Goal: Task Accomplishment & Management: Manage account settings

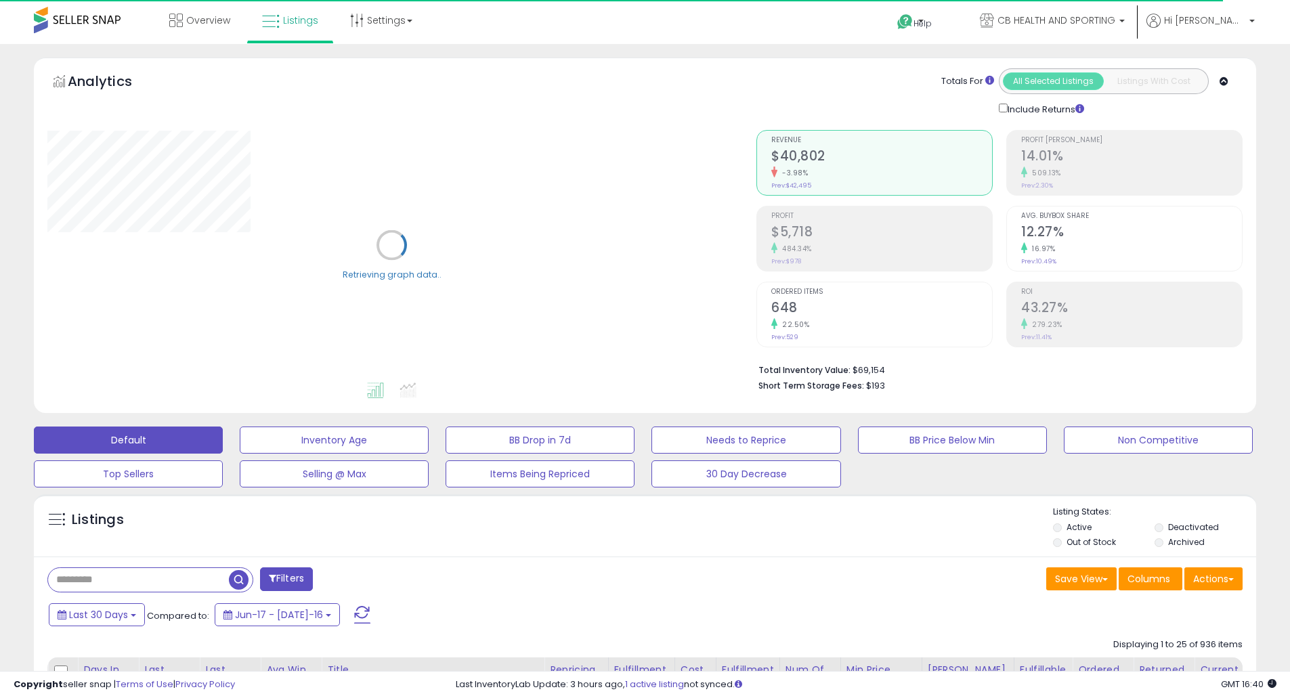
scroll to position [361, 0]
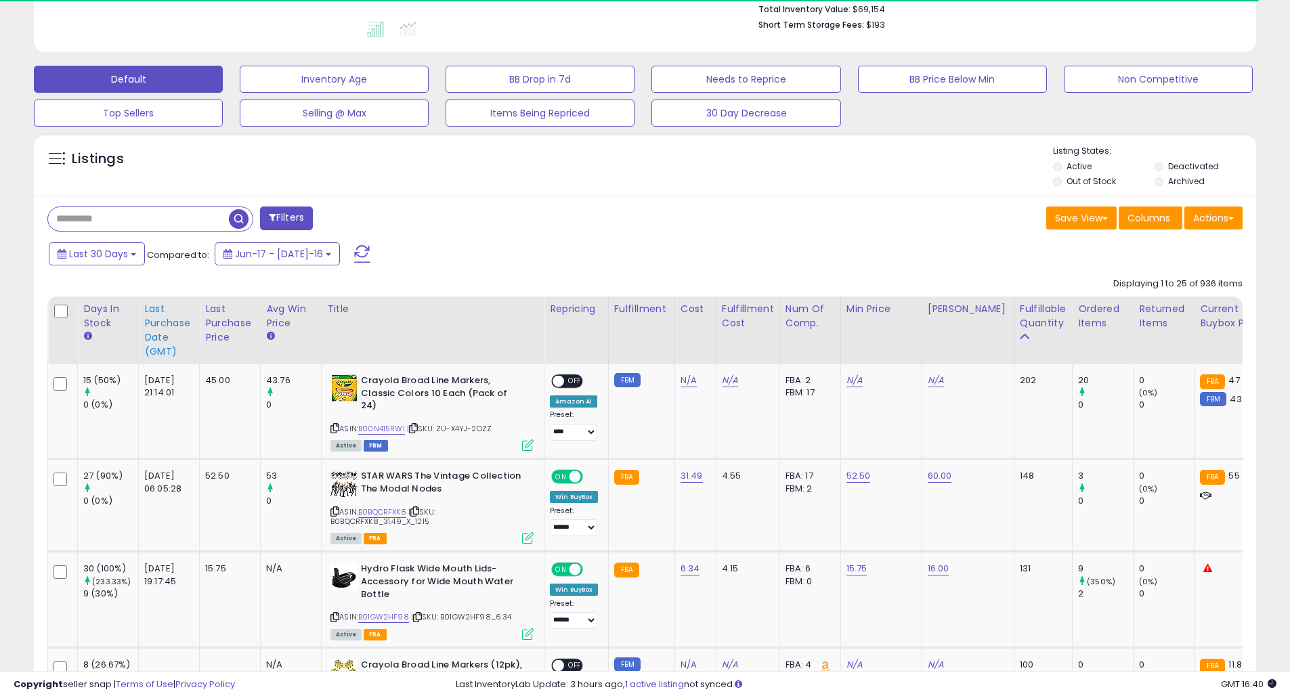
click at [163, 318] on div "Last Purchase Date (GMT)" at bounding box center [168, 330] width 49 height 57
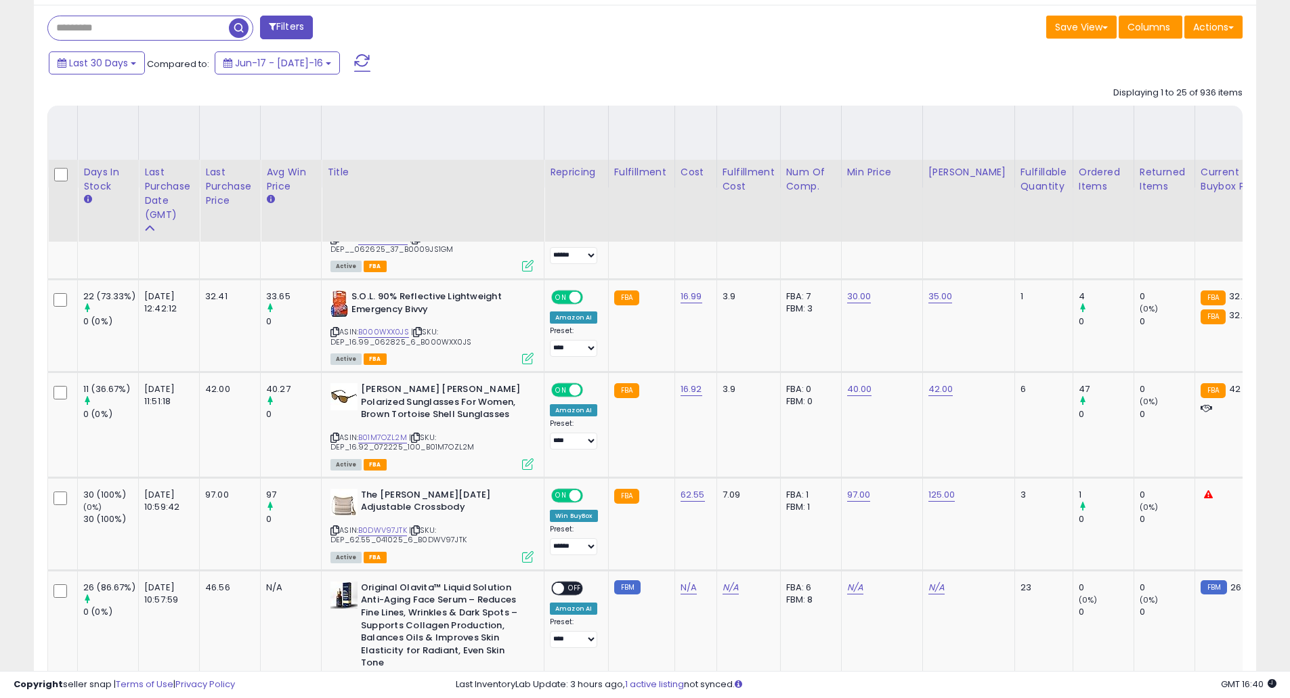
scroll to position [531, 0]
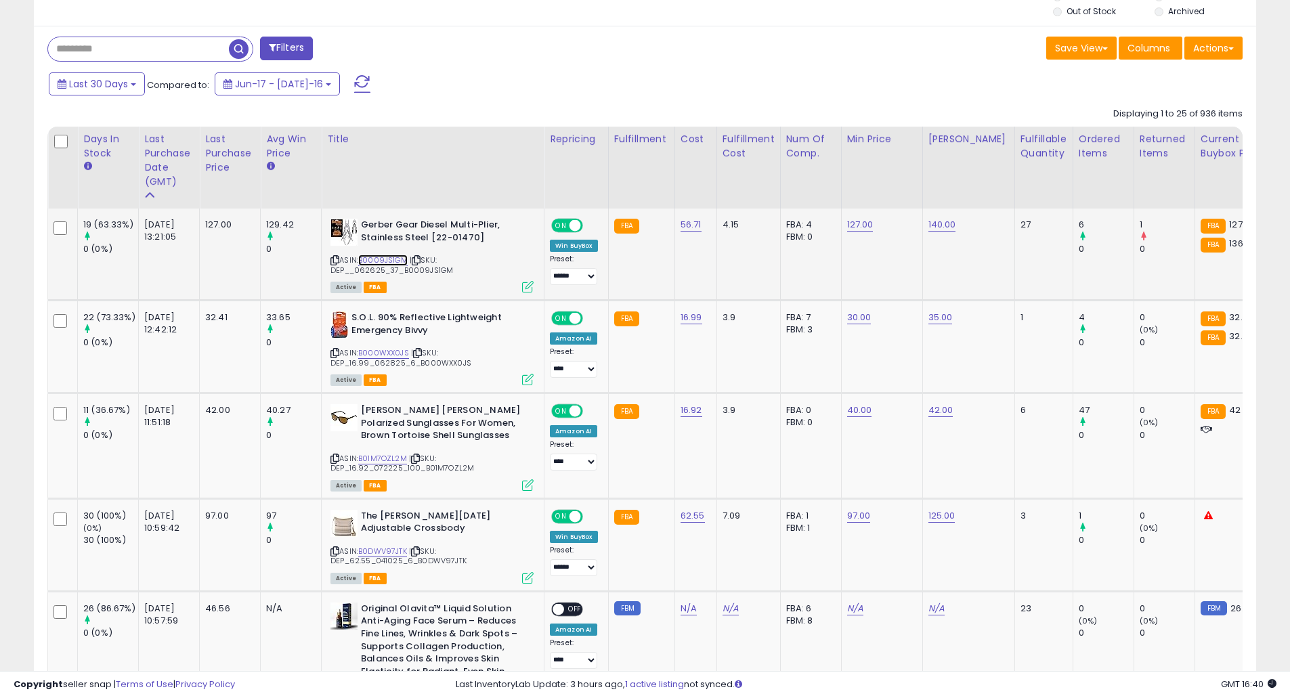
click at [377, 261] on link "B0009JS1GM" at bounding box center [382, 261] width 49 height 12
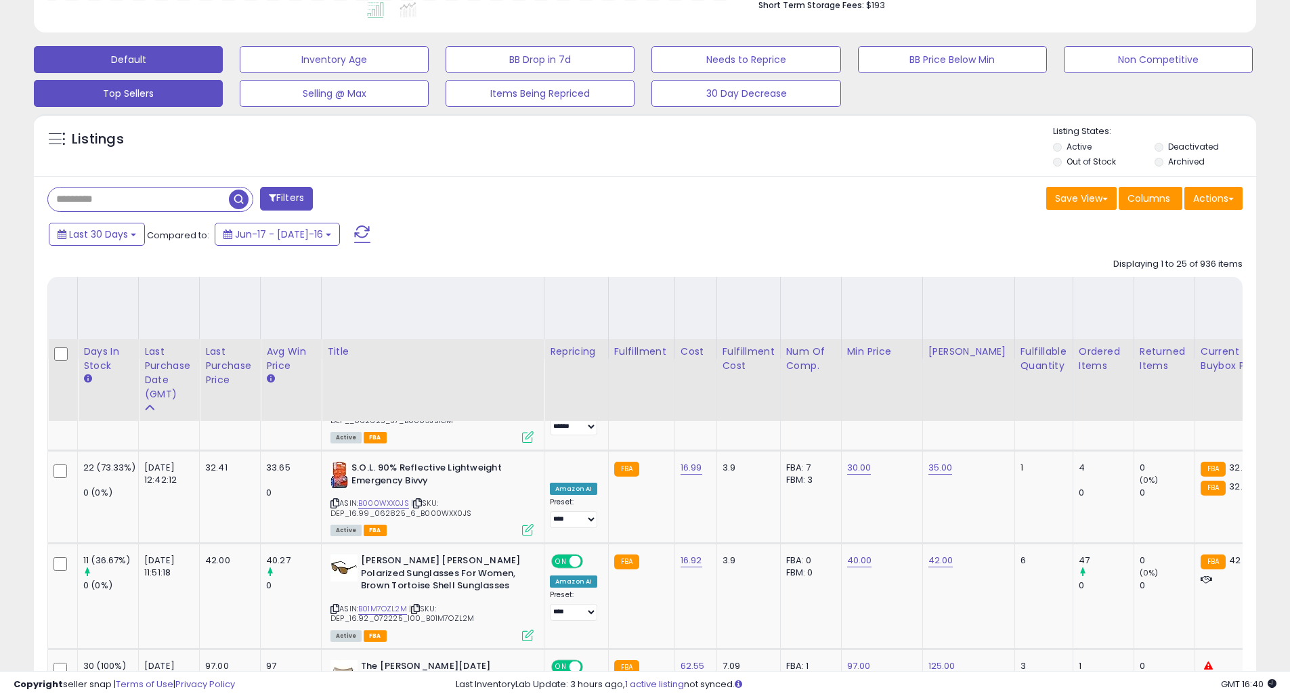
scroll to position [351, 0]
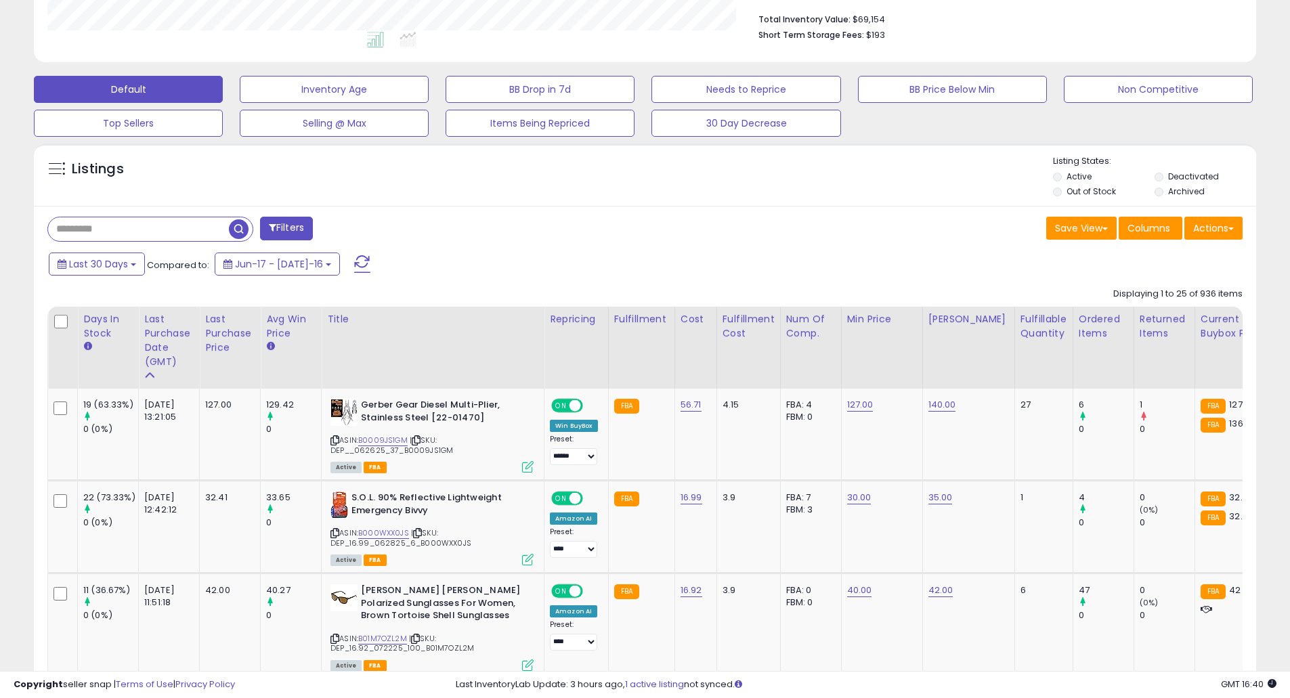
click at [143, 234] on input "text" at bounding box center [138, 229] width 181 height 24
type input "******"
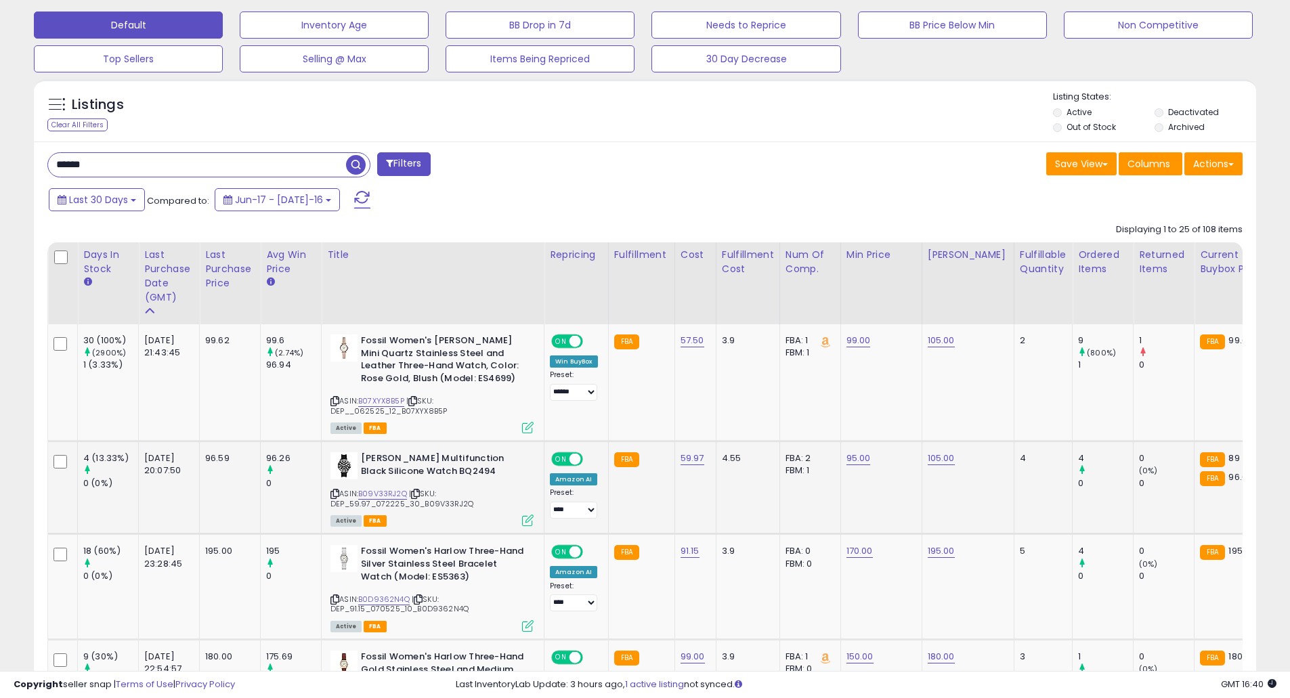
scroll to position [433, 0]
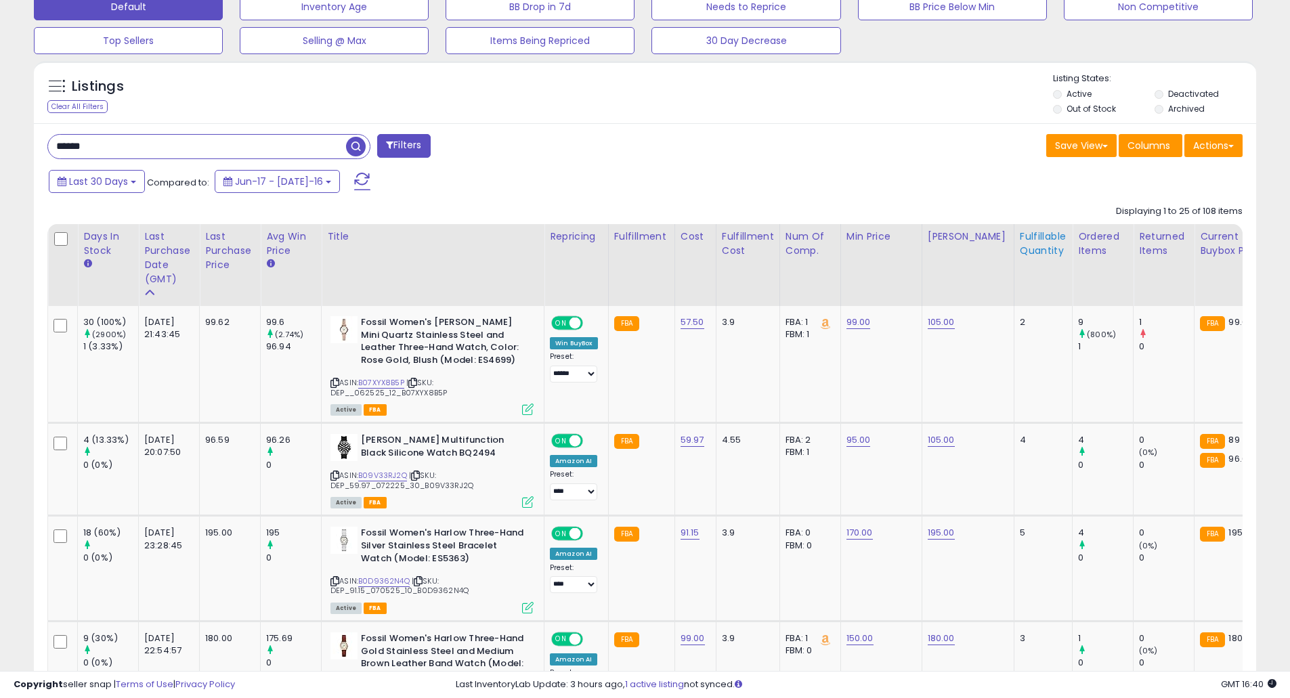
click at [1020, 253] on div "Fulfillable Quantity" at bounding box center [1043, 244] width 47 height 28
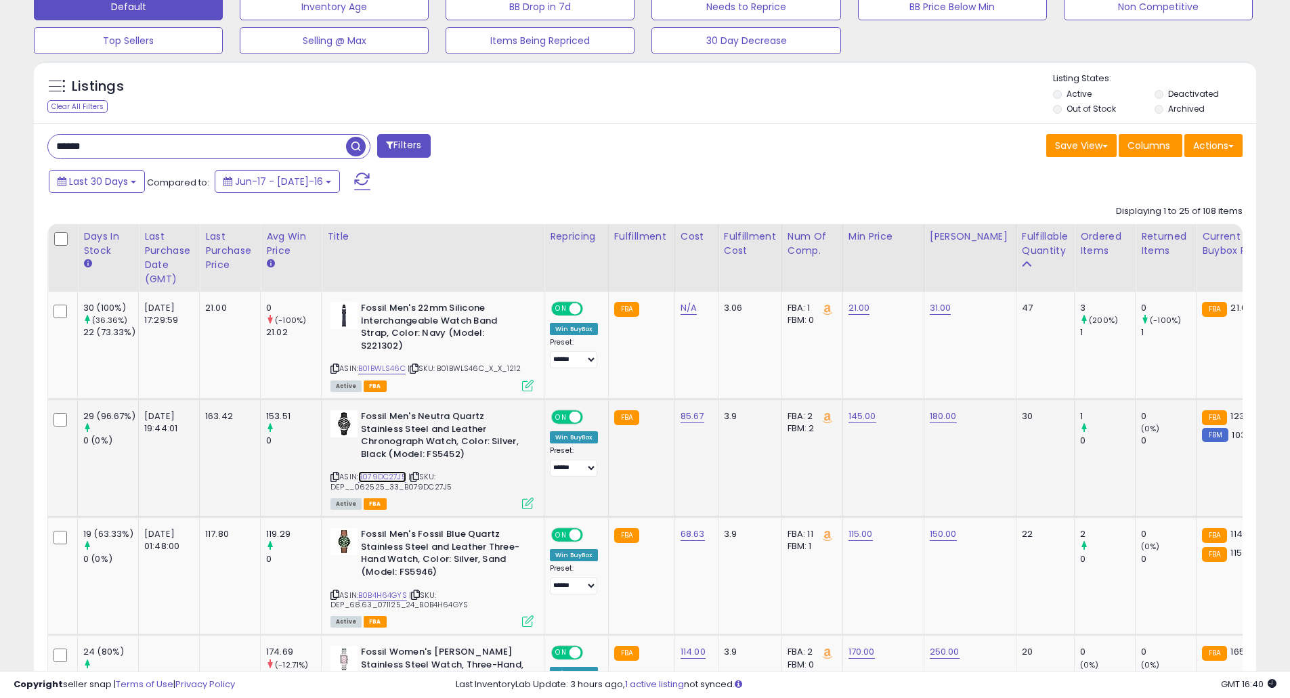
click at [372, 471] on link "B079DC27J5" at bounding box center [382, 477] width 48 height 12
click at [855, 315] on link "145.00" at bounding box center [859, 308] width 22 height 14
drag, startPoint x: 856, startPoint y: 370, endPoint x: 757, endPoint y: 370, distance: 98.9
click at [757, 370] on div "******" at bounding box center [848, 371] width 195 height 36
click at [332, 473] on icon at bounding box center [334, 476] width 9 height 7
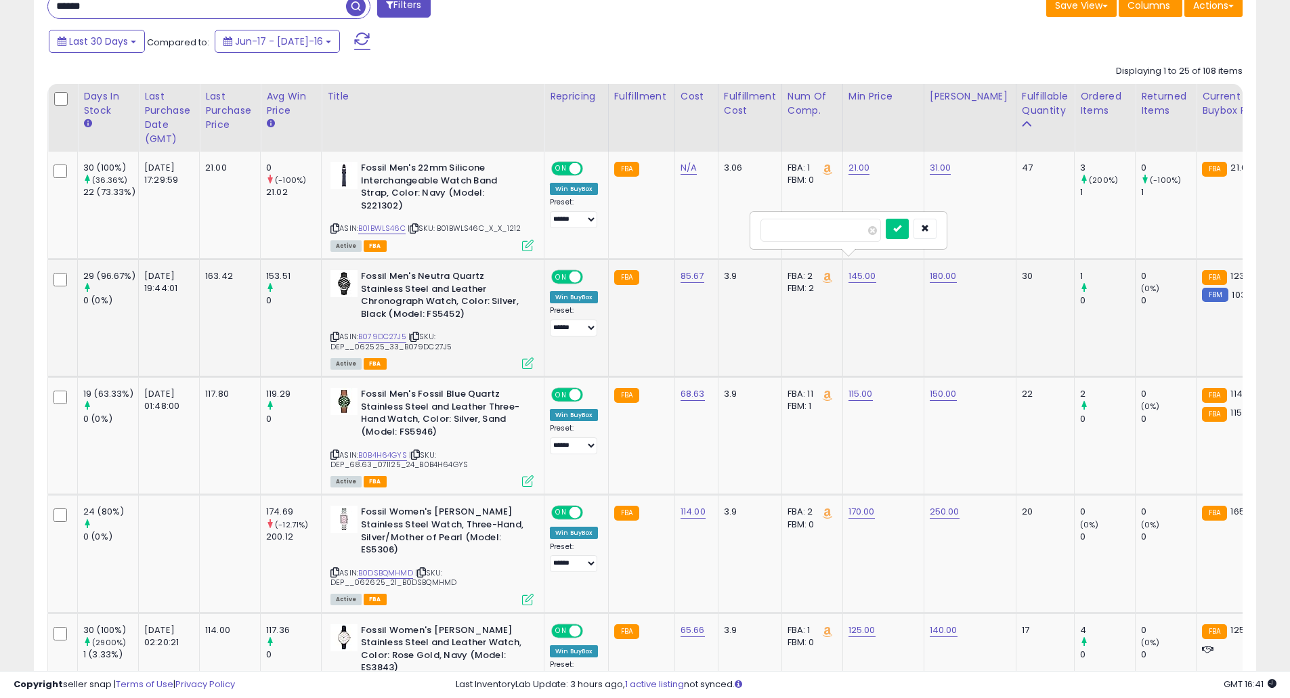
scroll to position [614, 0]
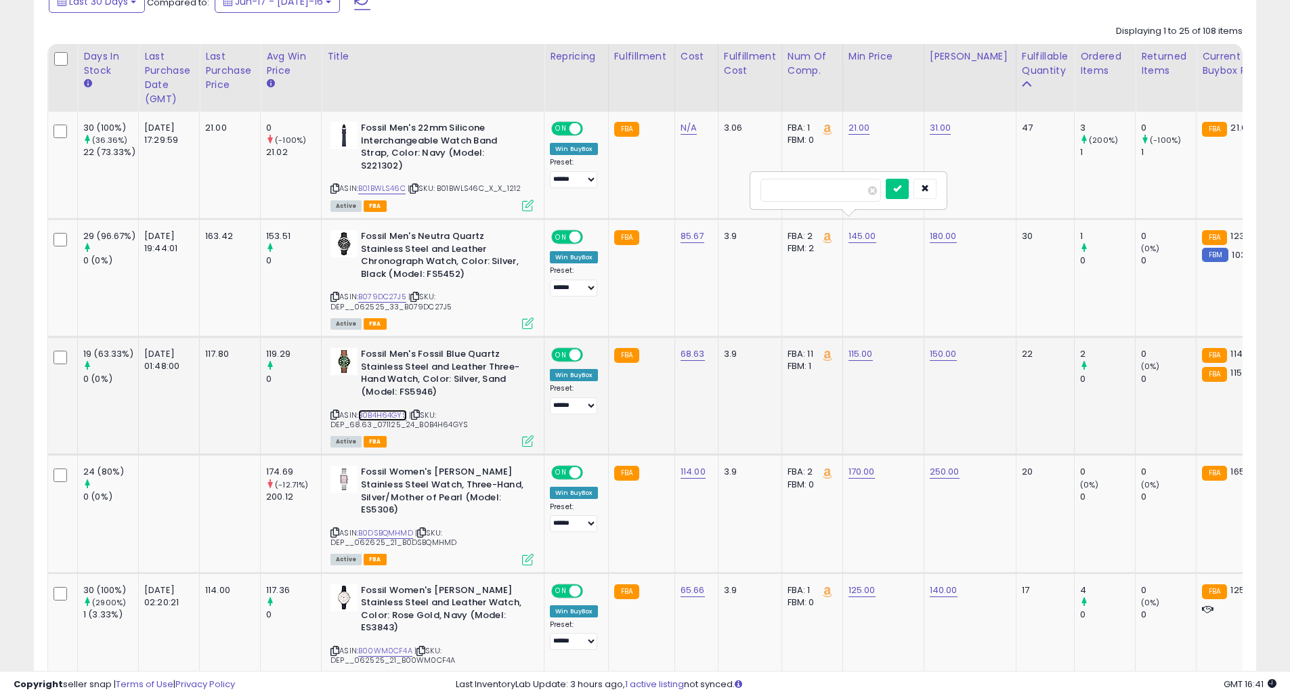
click at [393, 410] on link "B0B4H64GYS" at bounding box center [382, 416] width 49 height 12
click at [857, 135] on link "115.00" at bounding box center [859, 128] width 22 height 14
drag, startPoint x: 853, startPoint y: 318, endPoint x: 704, endPoint y: 306, distance: 149.5
type input "***"
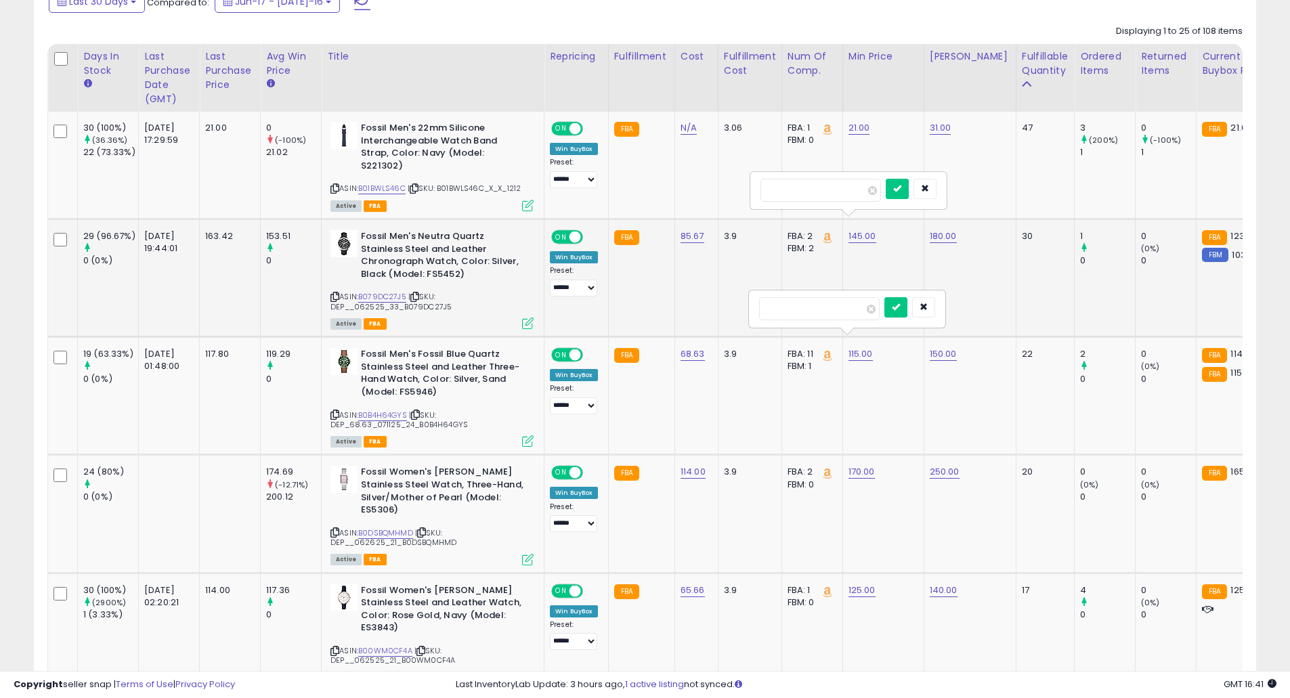
click button "submit" at bounding box center [895, 307] width 23 height 20
click at [937, 195] on button "button" at bounding box center [925, 189] width 23 height 20
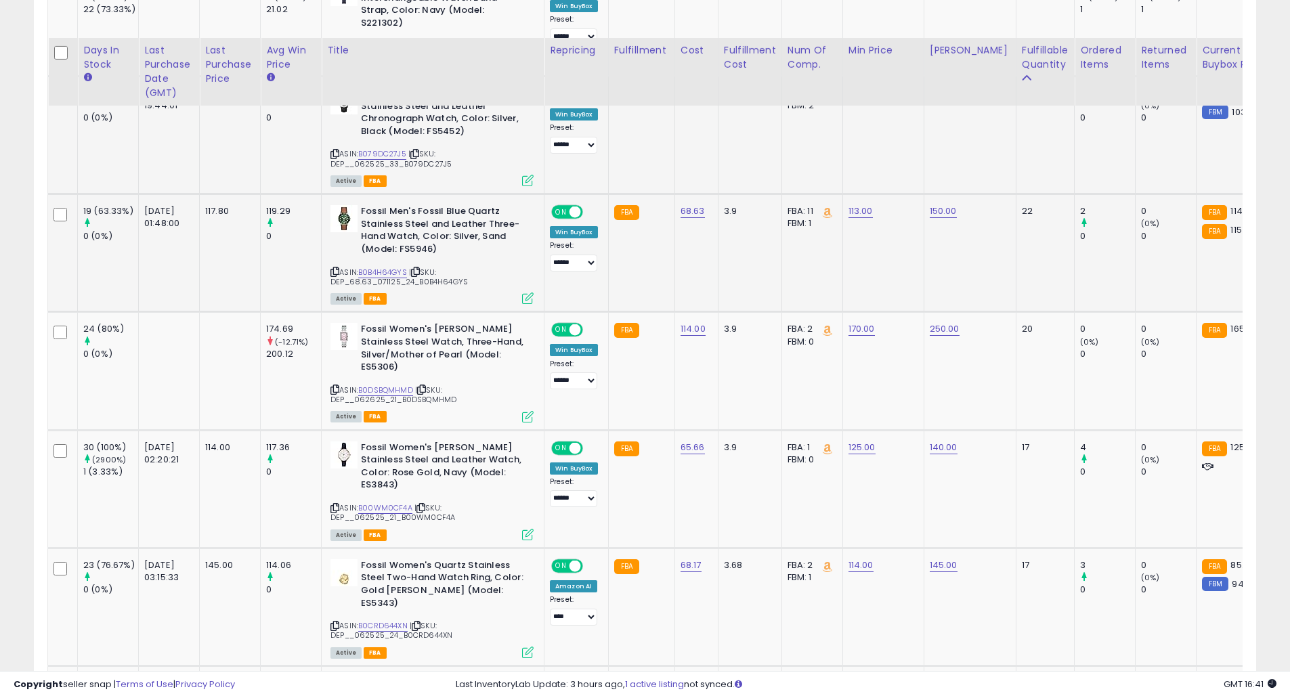
scroll to position [794, 0]
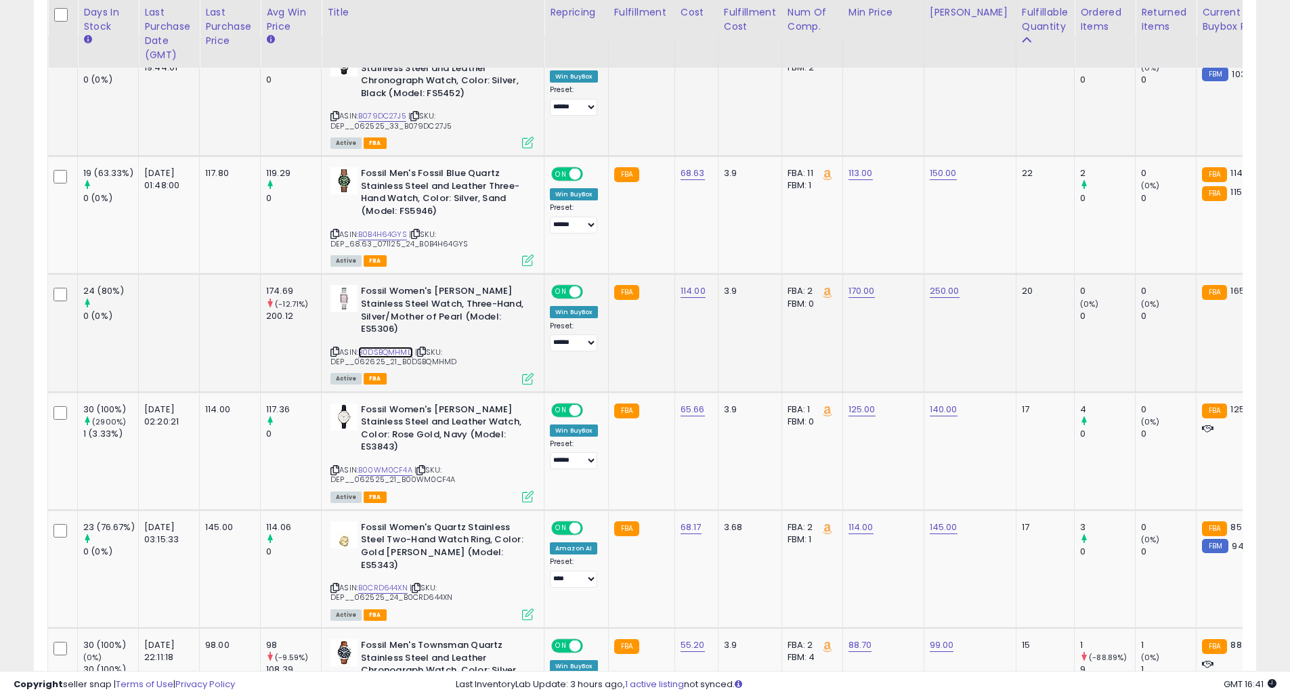
click at [374, 347] on link "B0DSBQMHMD" at bounding box center [385, 353] width 55 height 12
drag, startPoint x: 851, startPoint y: 252, endPoint x: 708, endPoint y: 230, distance: 144.5
type input "***"
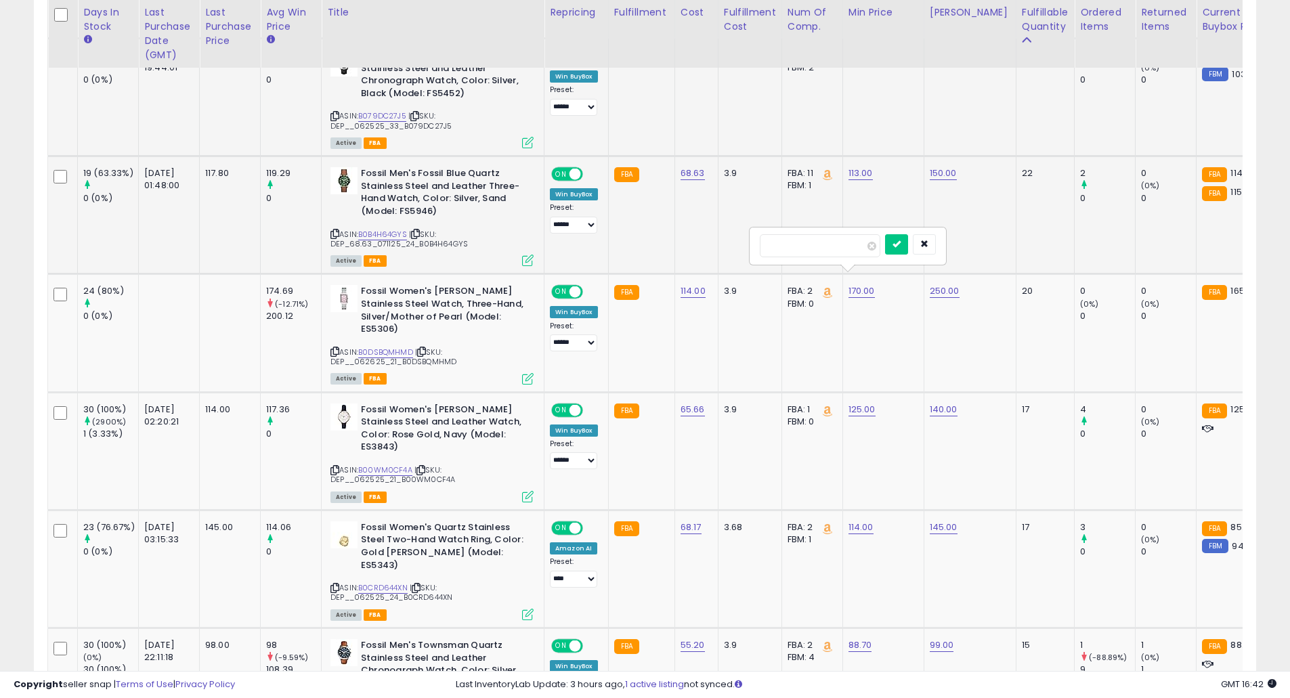
click button "submit" at bounding box center [896, 244] width 23 height 20
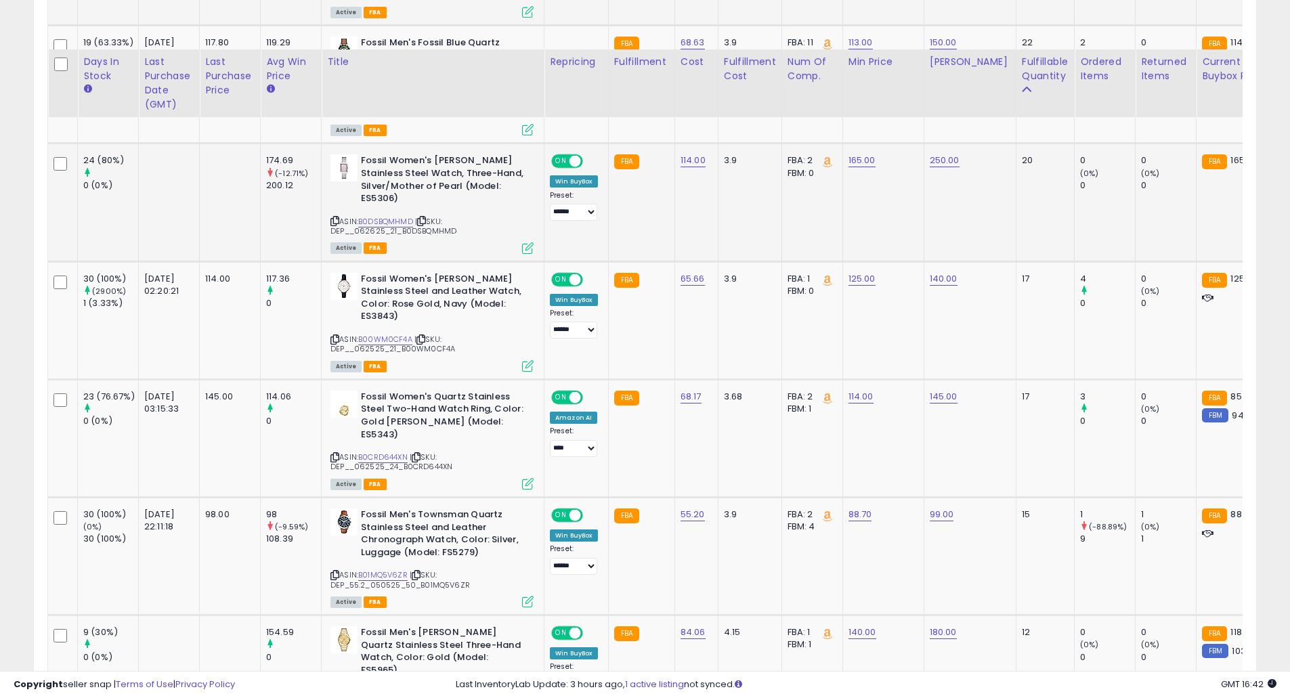
scroll to position [975, 0]
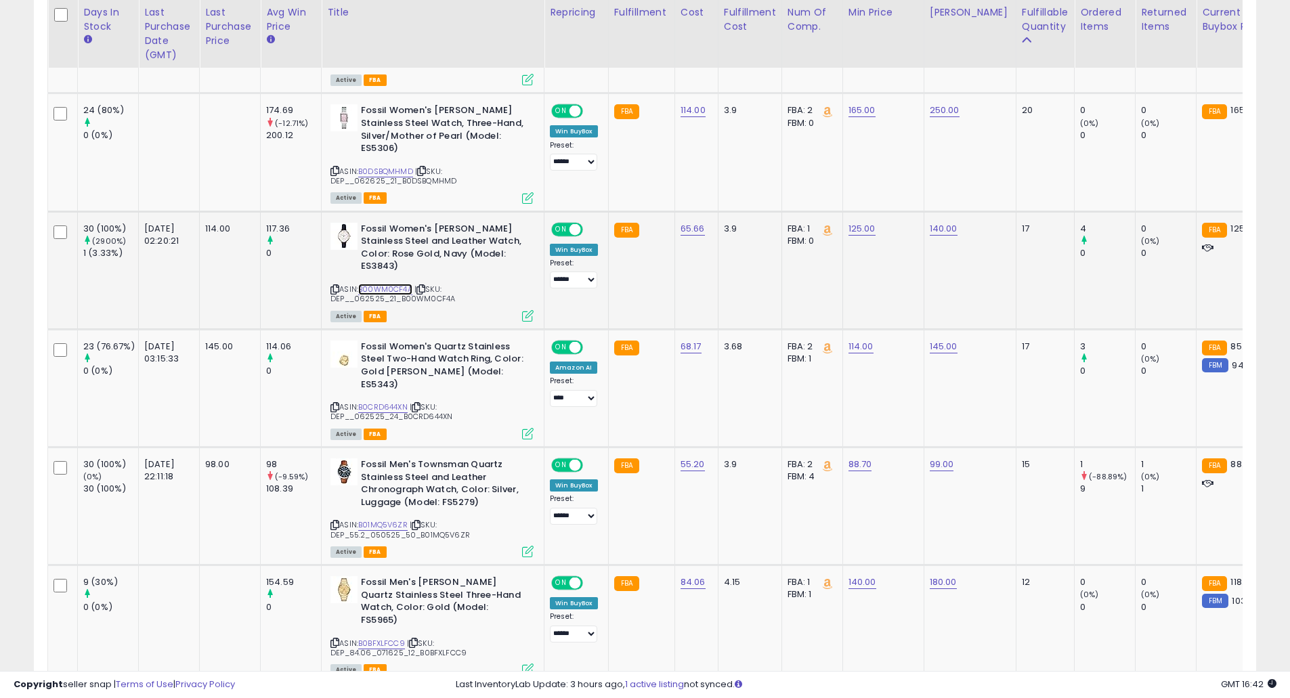
click at [390, 284] on link "B00WM0CF4A" at bounding box center [385, 290] width 54 height 12
drag, startPoint x: 842, startPoint y: 186, endPoint x: 709, endPoint y: 181, distance: 132.8
type input "***"
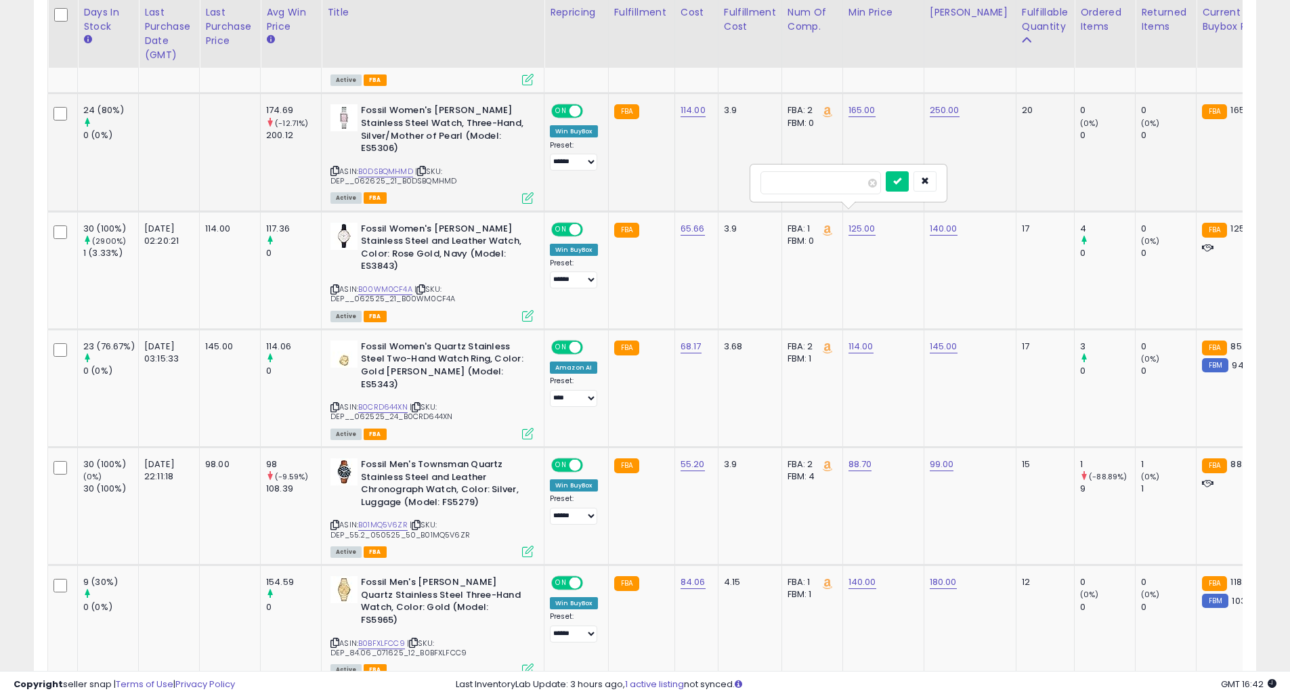
click button "submit" at bounding box center [897, 181] width 23 height 20
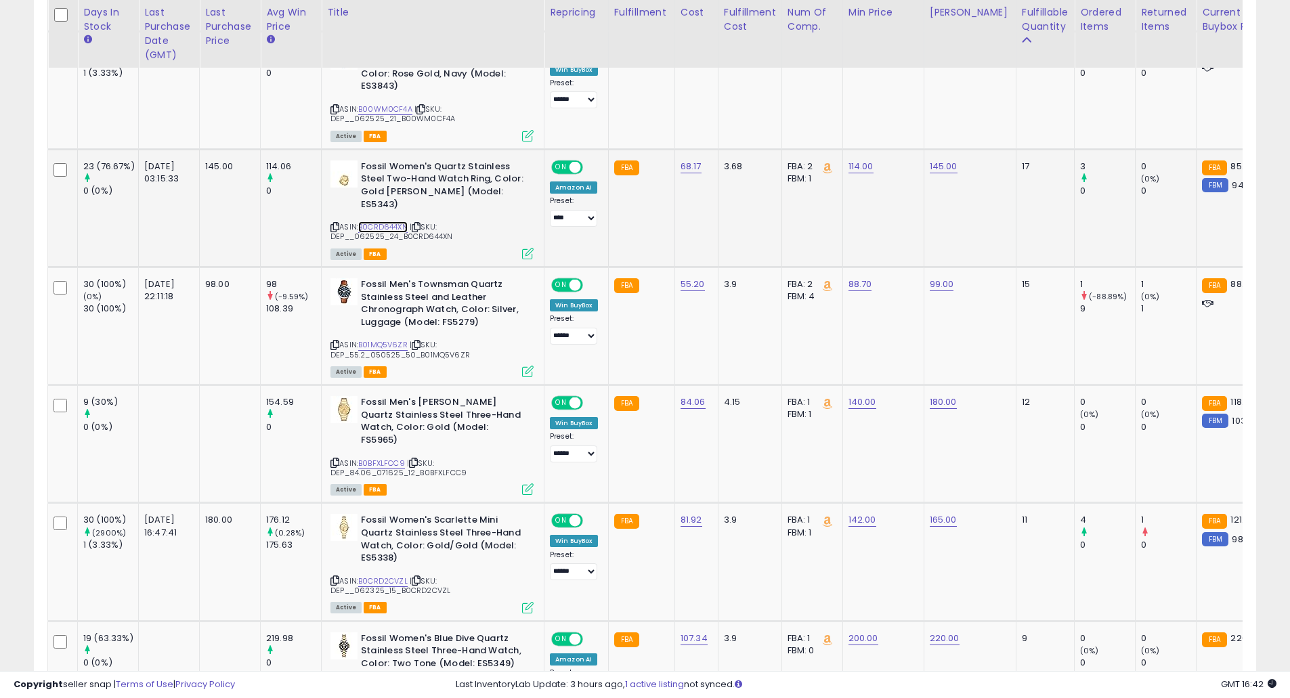
click at [402, 221] on link "B0CRD644XN" at bounding box center [382, 227] width 49 height 12
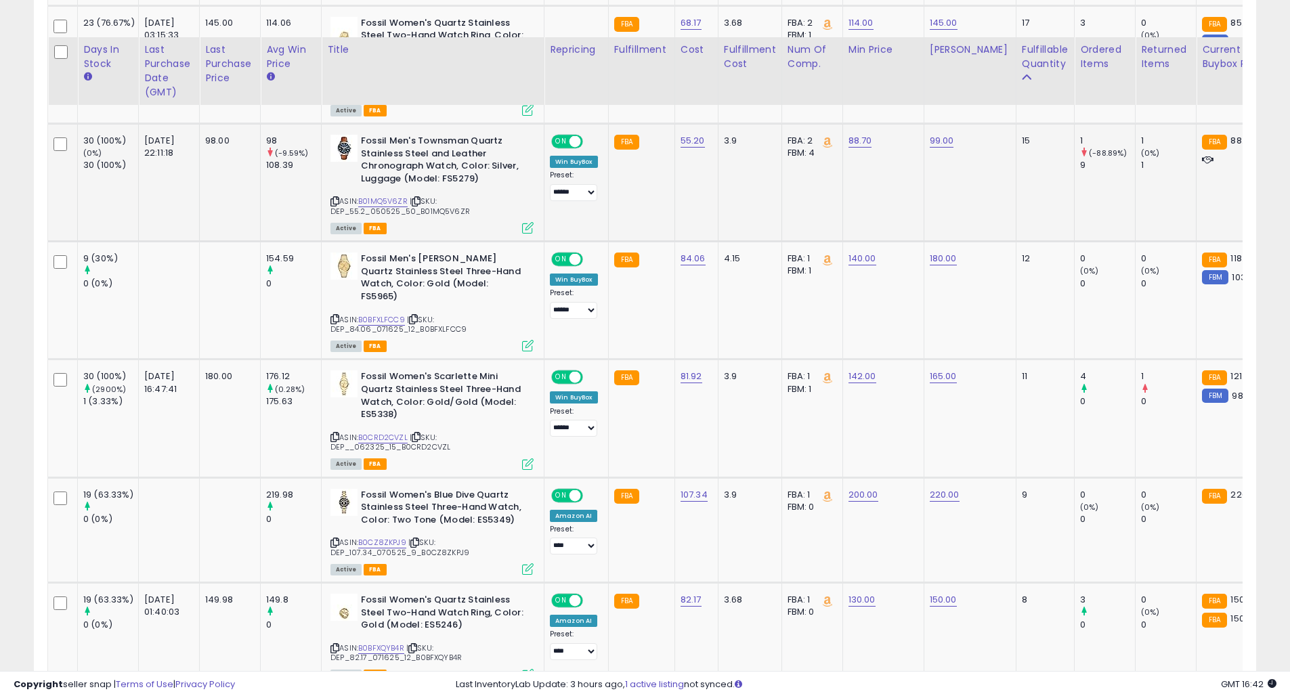
scroll to position [1336, 0]
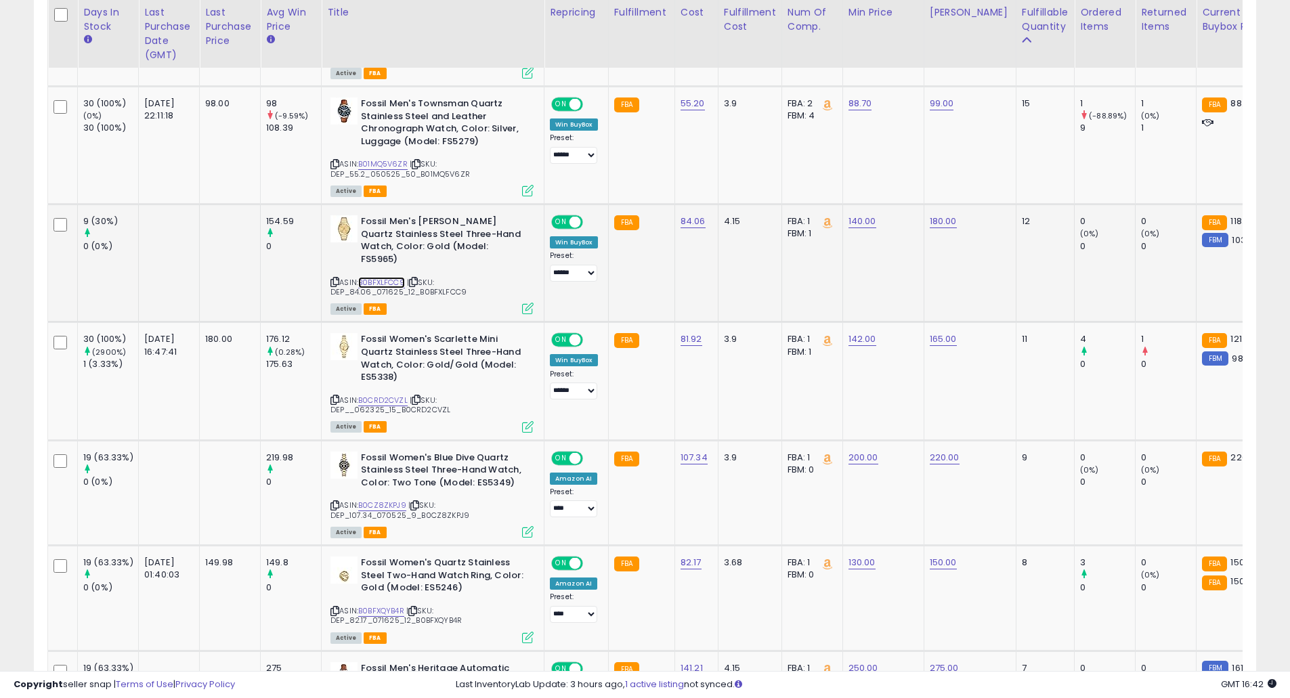
click at [395, 277] on link "B0BFXLFCC9" at bounding box center [381, 283] width 47 height 12
click at [399, 500] on link "B0CZ8ZKPJ9" at bounding box center [382, 506] width 48 height 12
click at [579, 500] on select "**** ******" at bounding box center [573, 508] width 47 height 17
select select "******"
click at [550, 500] on select "**** ******" at bounding box center [573, 508] width 47 height 17
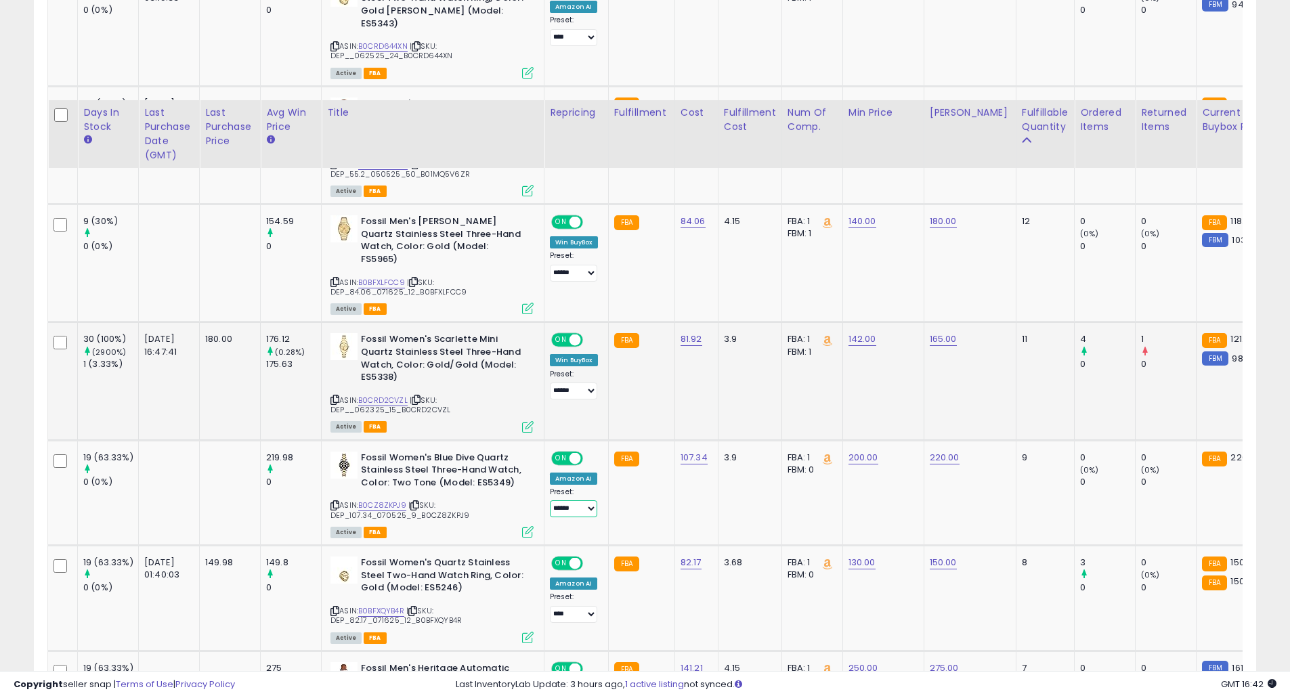
scroll to position [1517, 0]
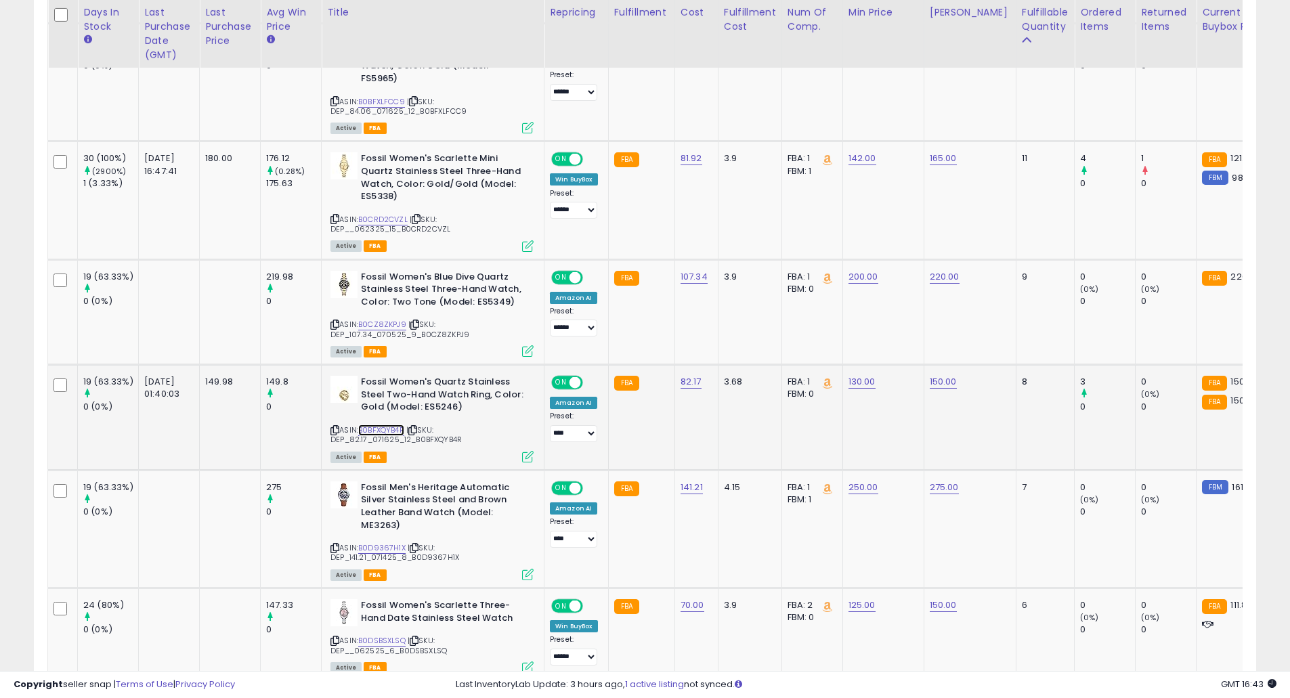
click at [383, 425] on link "B0BFXQYB4R" at bounding box center [381, 431] width 46 height 12
click at [576, 425] on select "**** ******" at bounding box center [573, 433] width 47 height 17
select select "******"
click at [550, 425] on select "**** ******" at bounding box center [573, 433] width 47 height 17
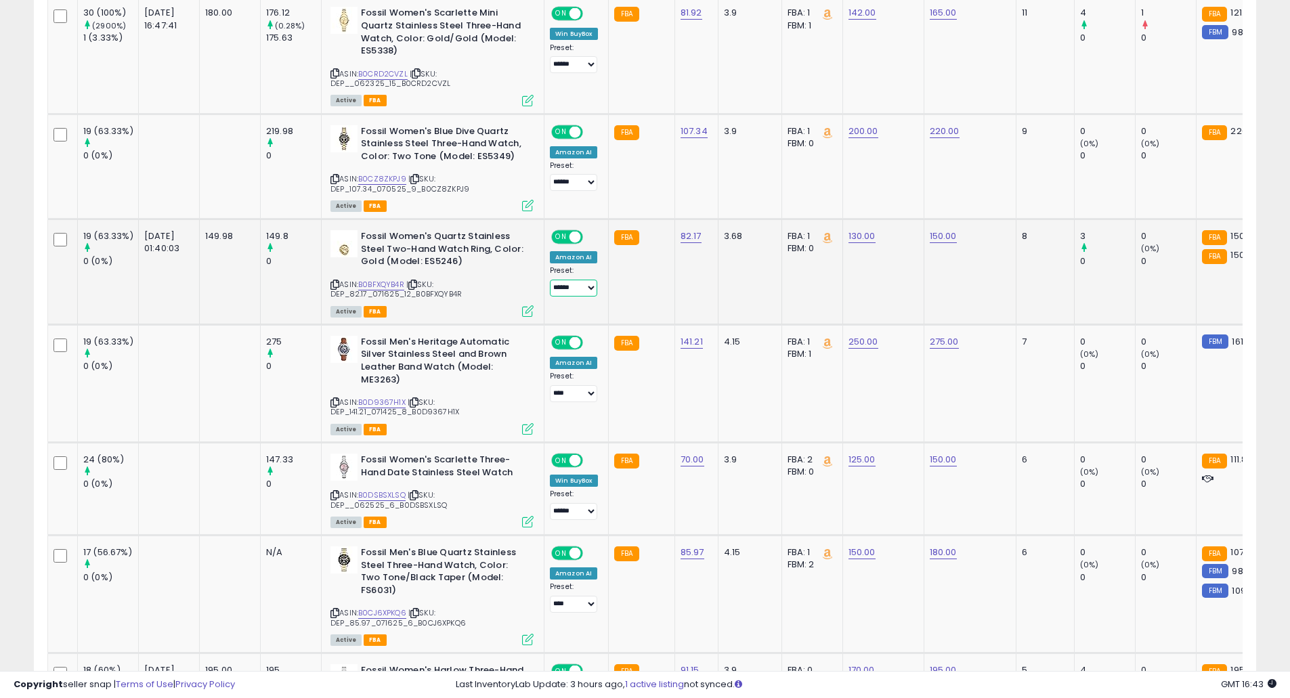
scroll to position [1697, 0]
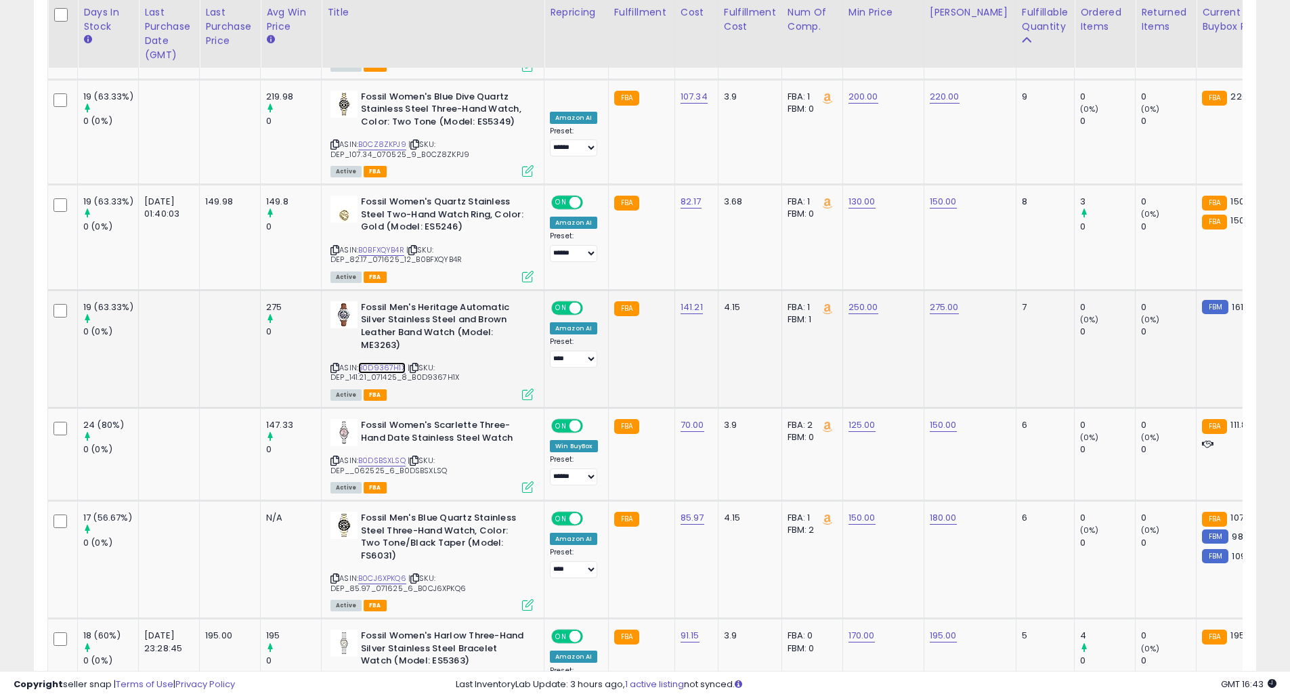
click at [385, 362] on link "B0D9367H1X" at bounding box center [381, 368] width 47 height 12
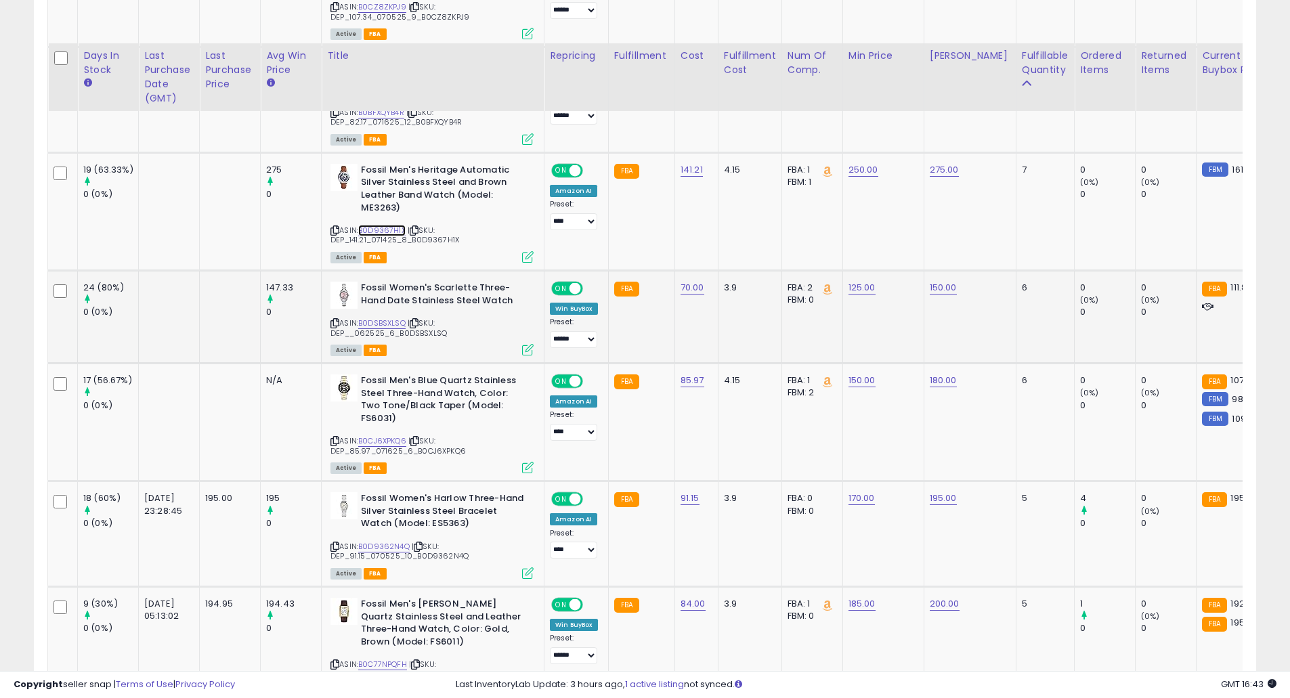
scroll to position [1878, 0]
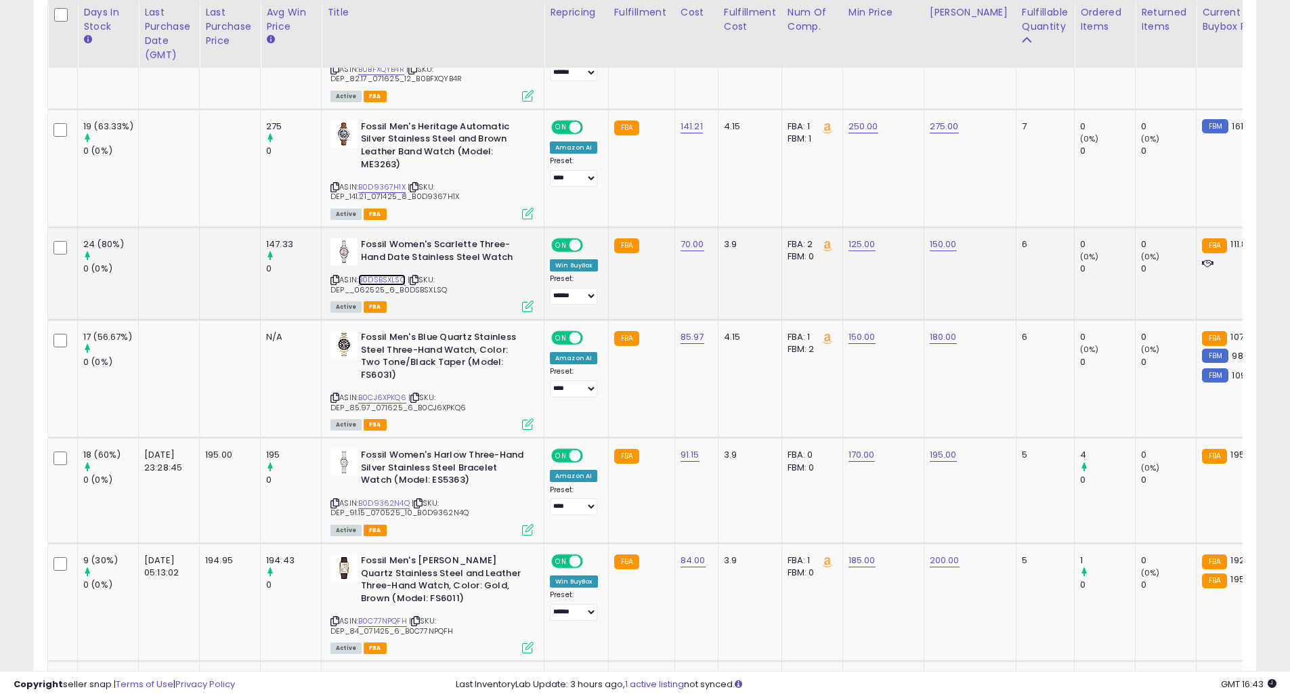
click at [387, 274] on link "B0DSBSXLSQ" at bounding box center [381, 280] width 47 height 12
drag, startPoint x: 823, startPoint y: 177, endPoint x: 714, endPoint y: 169, distance: 109.4
click at [715, 169] on tbody "30 (100%) (36.36%) 22 (73.33%) [DATE] 17:29:59 21.00 0 (-100%) 21.02 ASIN:" at bounding box center [1163, 247] width 2231 height 2800
type input "***"
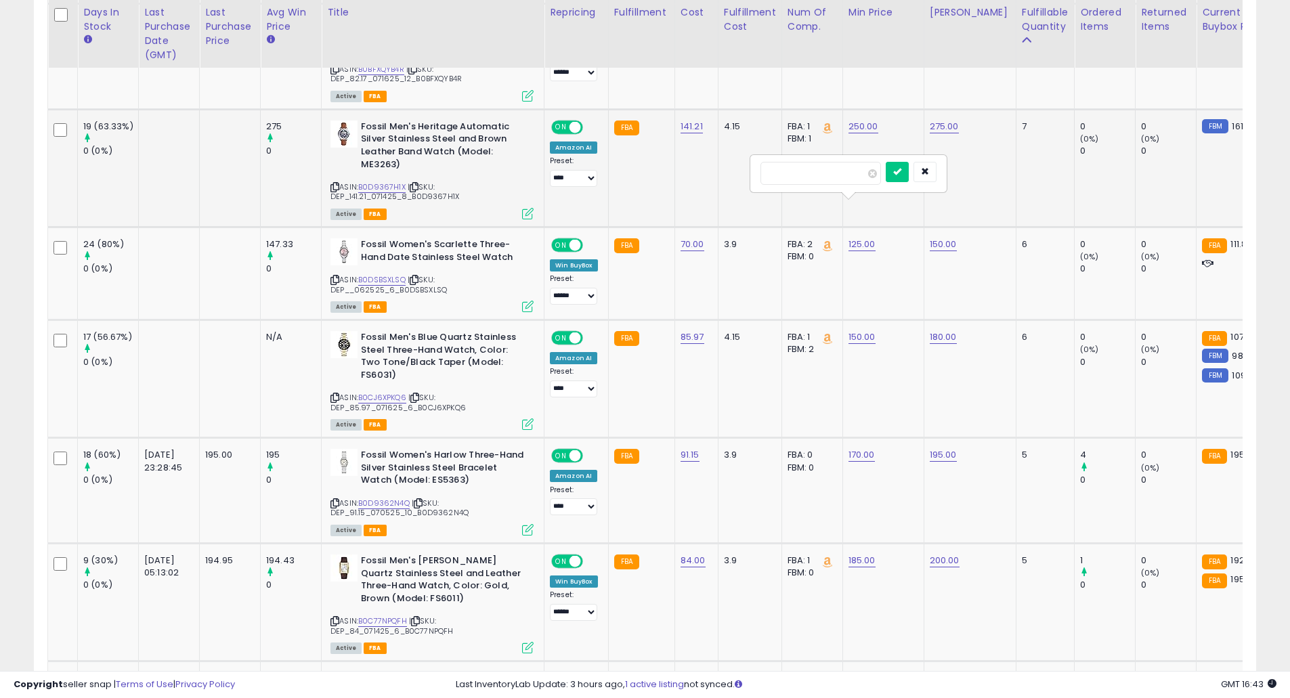
click button "submit" at bounding box center [897, 172] width 23 height 20
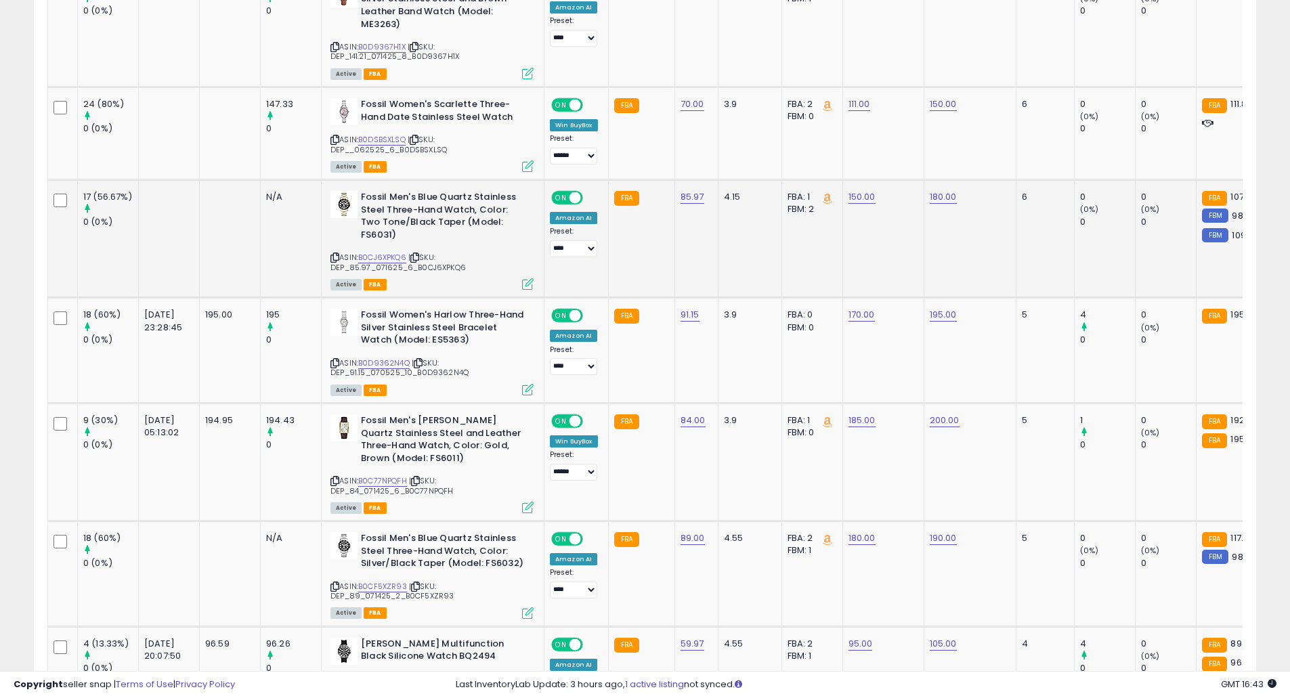
scroll to position [2059, 0]
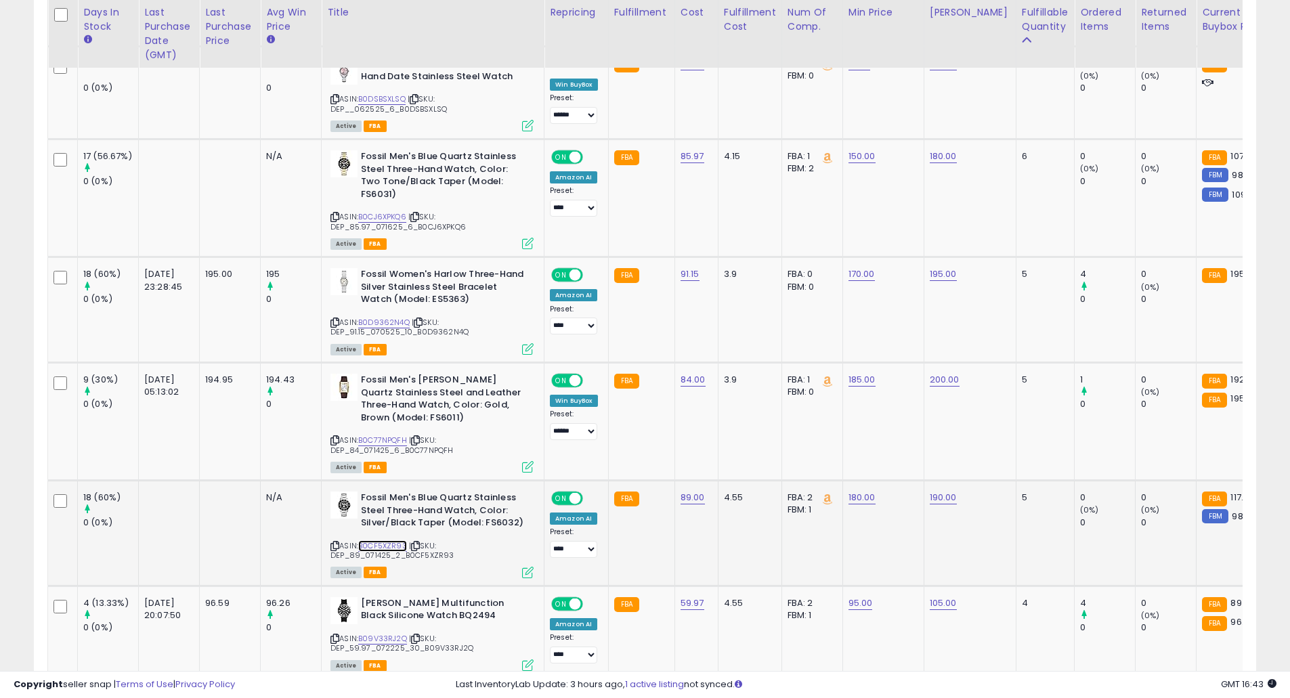
click at [379, 540] on link "B0CF5XZR93" at bounding box center [382, 546] width 49 height 12
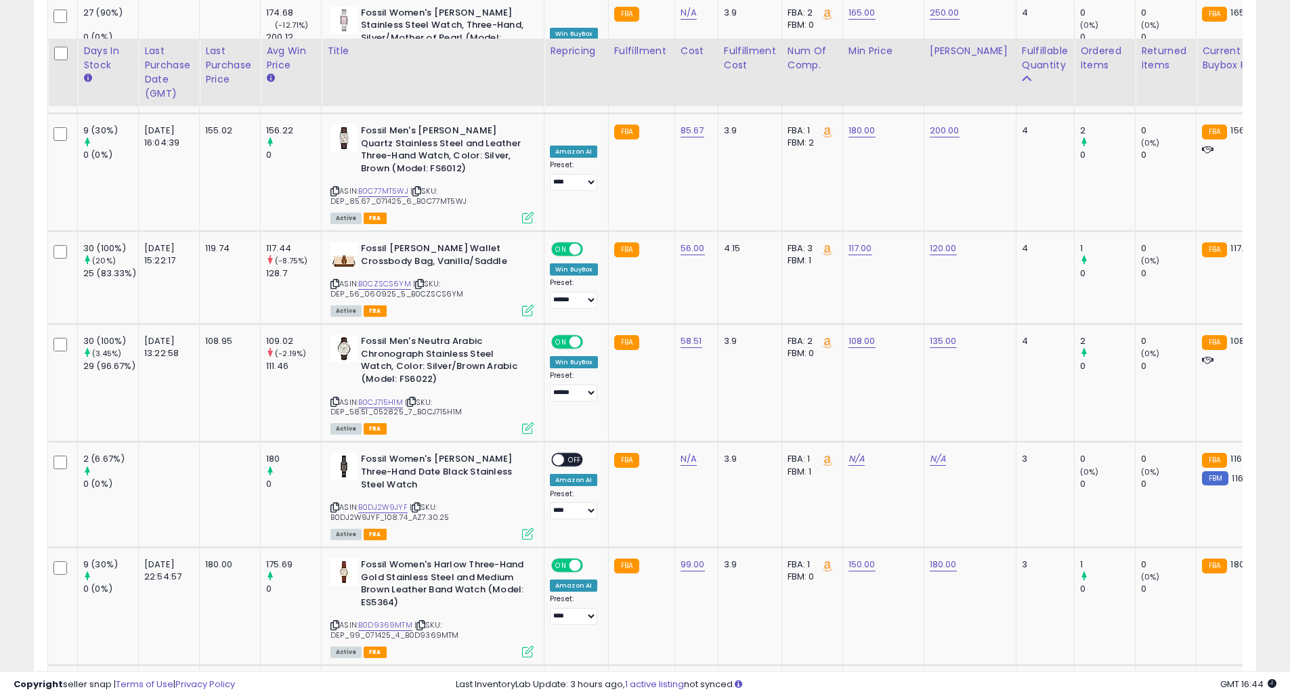
scroll to position [2780, 0]
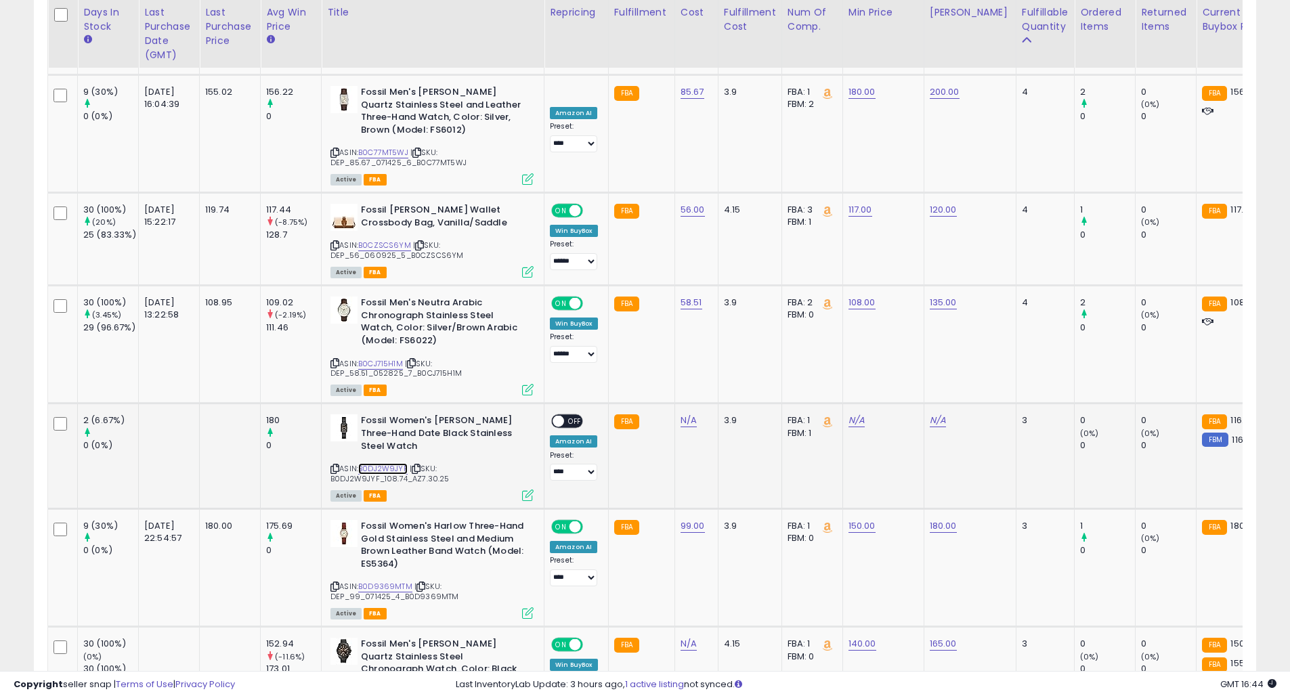
click at [366, 463] on link "B0DJ2W9JYF" at bounding box center [382, 469] width 49 height 12
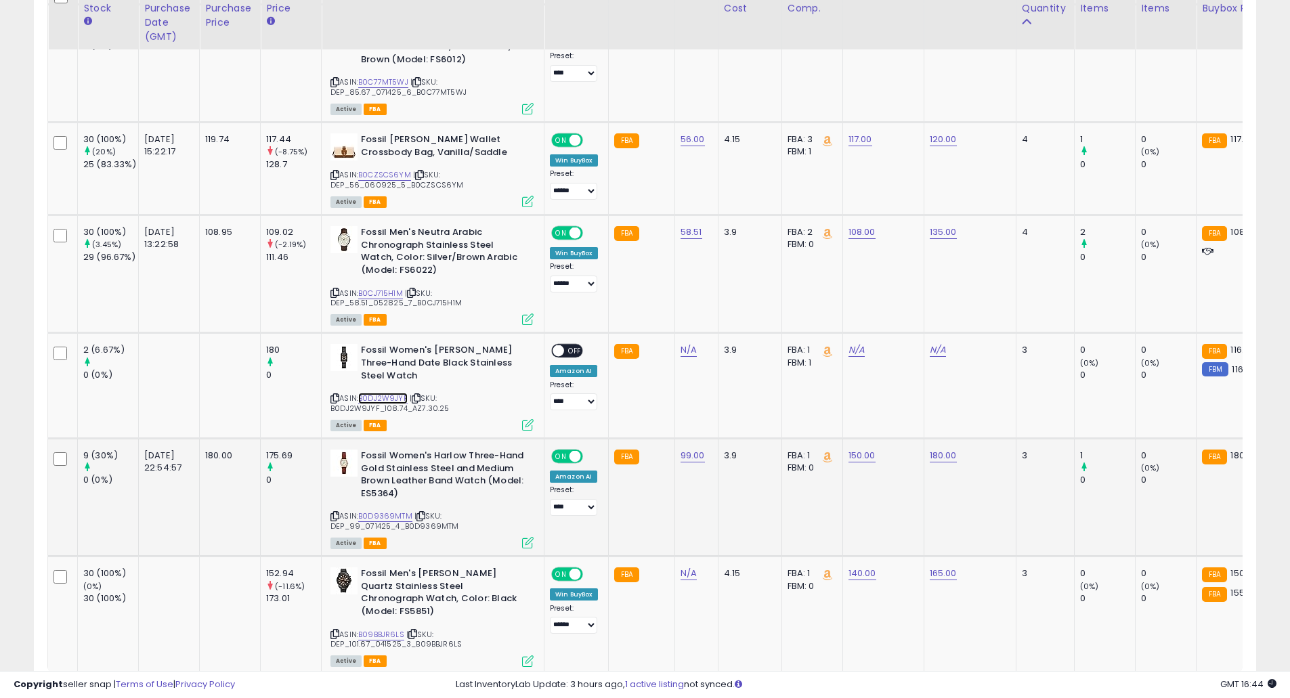
scroll to position [2894, 0]
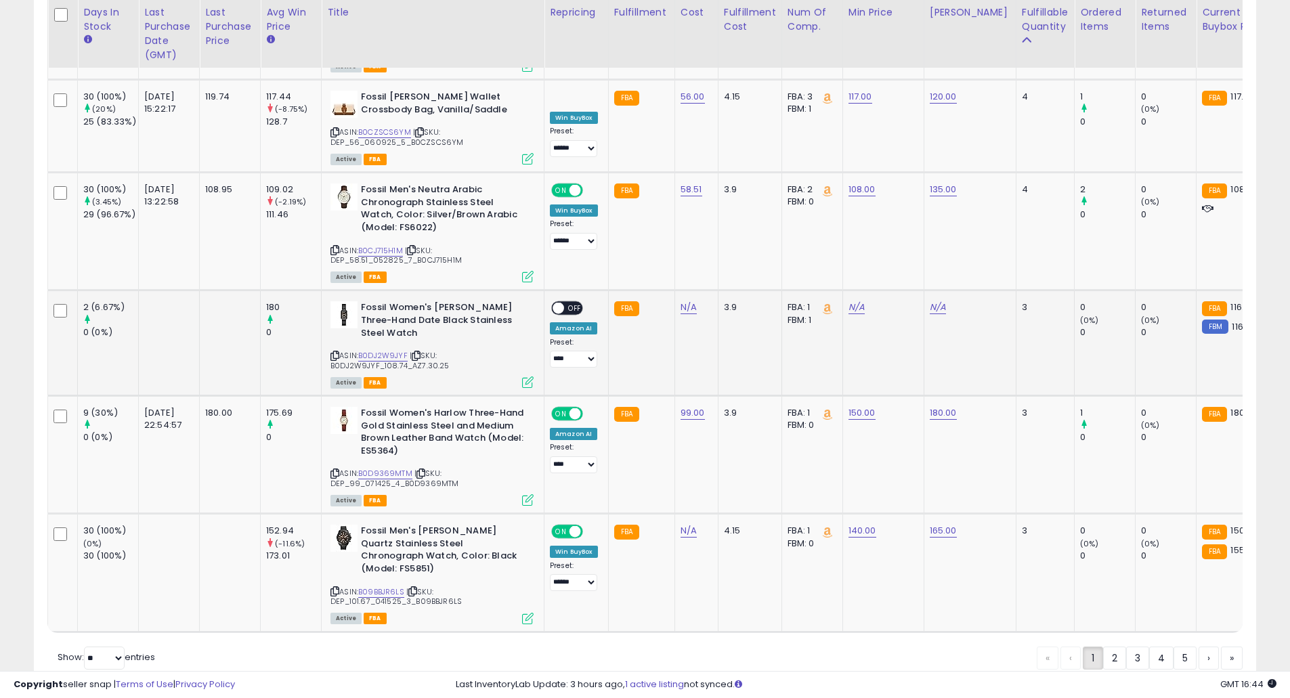
click at [865, 301] on div "N/A" at bounding box center [880, 307] width 65 height 12
click at [853, 301] on link "N/A" at bounding box center [856, 308] width 16 height 14
type input "**"
click button "submit" at bounding box center [891, 235] width 23 height 20
click at [934, 301] on link "N/A" at bounding box center [938, 308] width 16 height 14
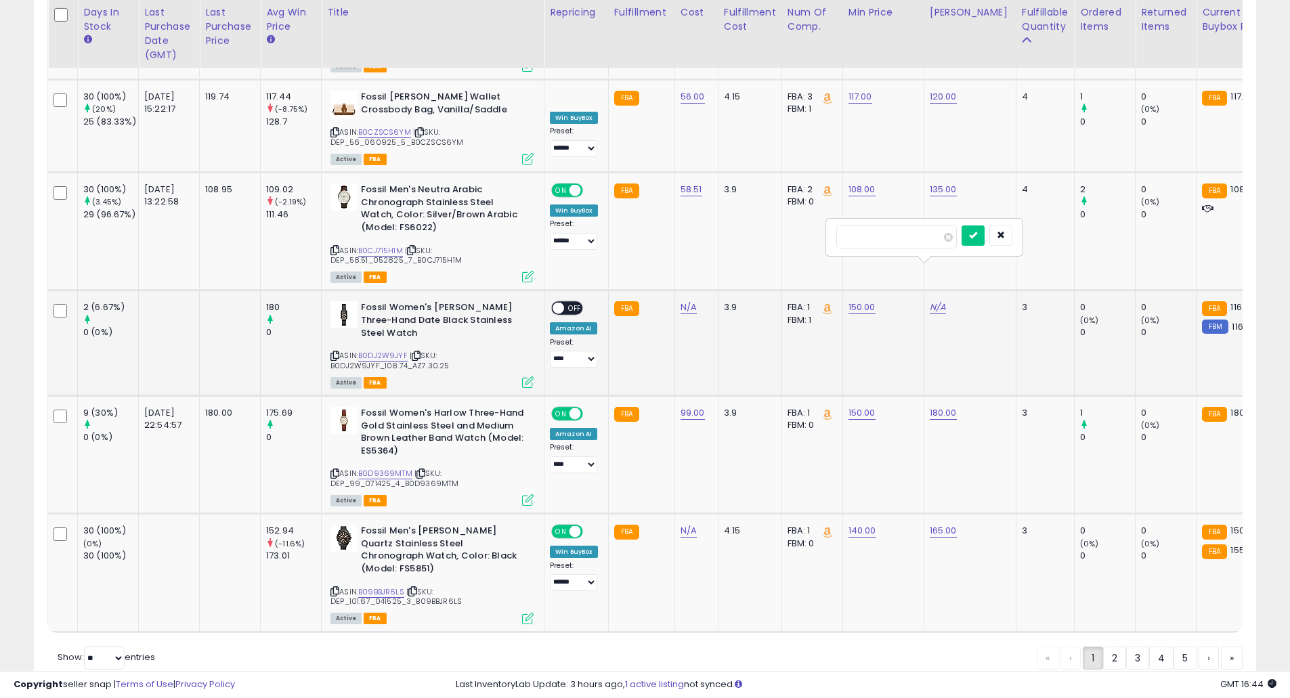
type input "*"
type input "***"
click button "submit" at bounding box center [973, 235] width 23 height 20
click at [570, 303] on span "OFF" at bounding box center [575, 309] width 22 height 12
click at [576, 351] on select "**** ******" at bounding box center [573, 359] width 47 height 17
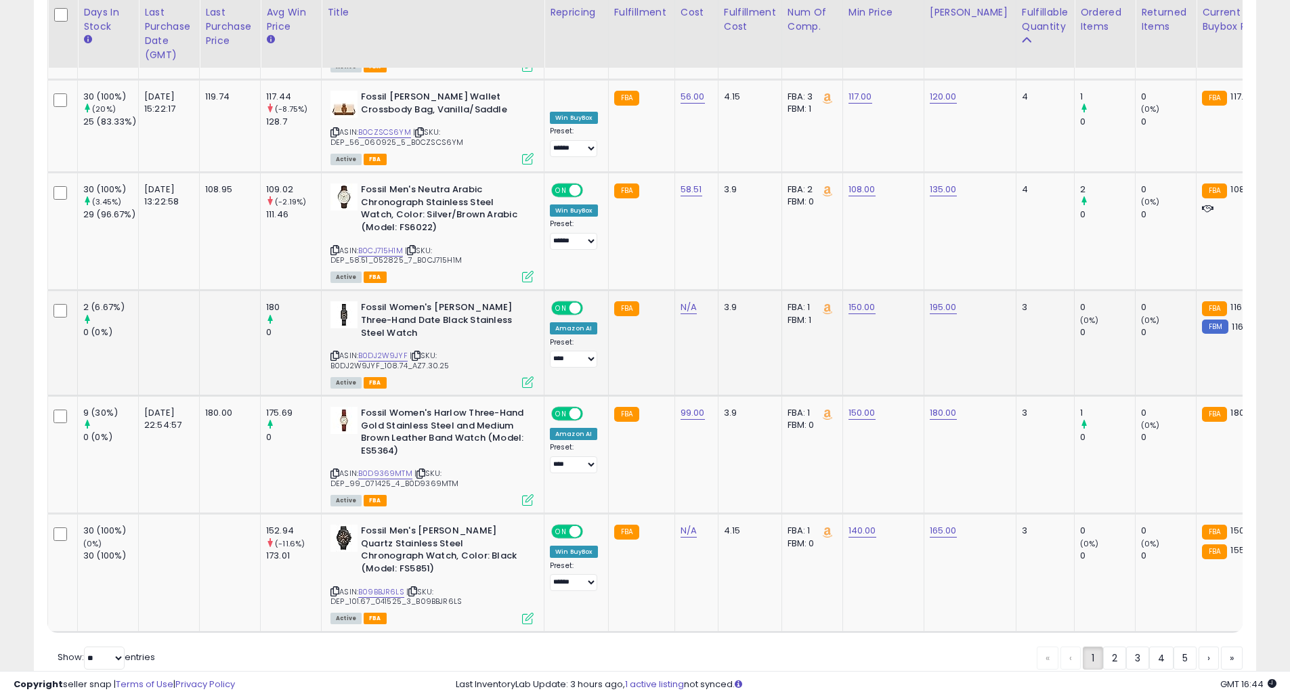
click at [678, 324] on td "N/A" at bounding box center [695, 344] width 43 height 106
click at [377, 468] on link "B0D9369MTM" at bounding box center [385, 474] width 54 height 12
click at [1149, 647] on link "2" at bounding box center [1161, 658] width 24 height 23
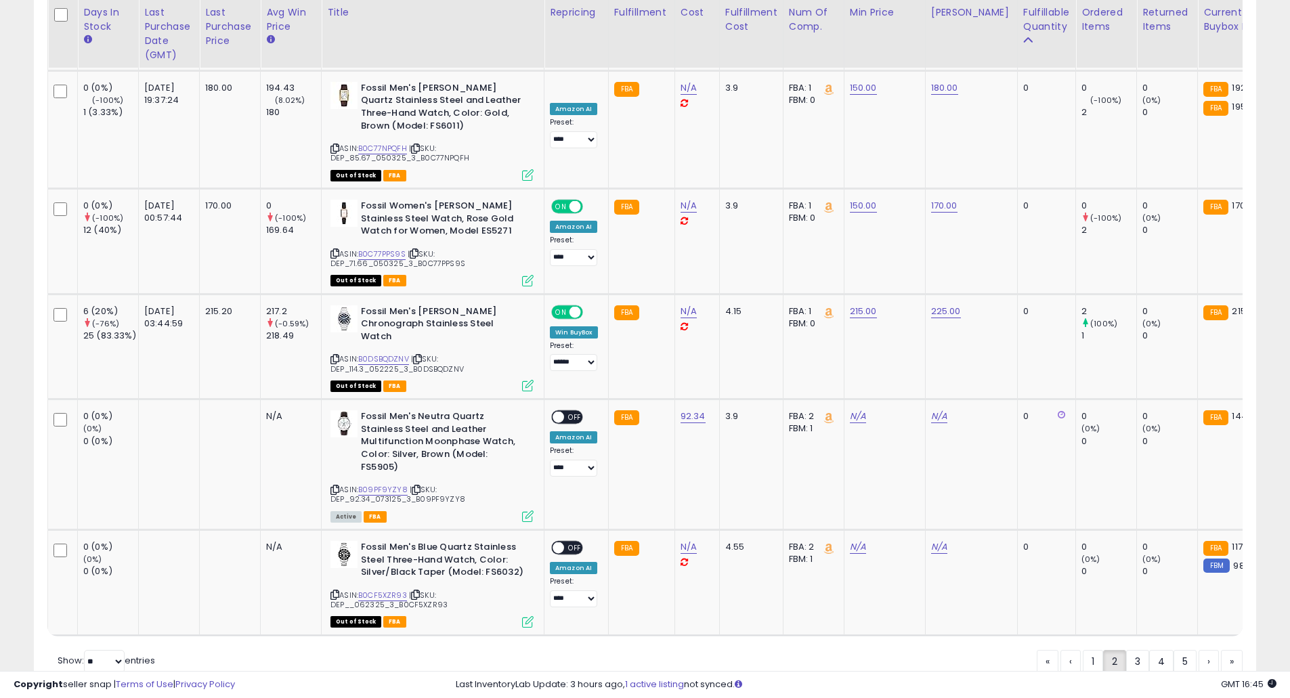
scroll to position [2877, 0]
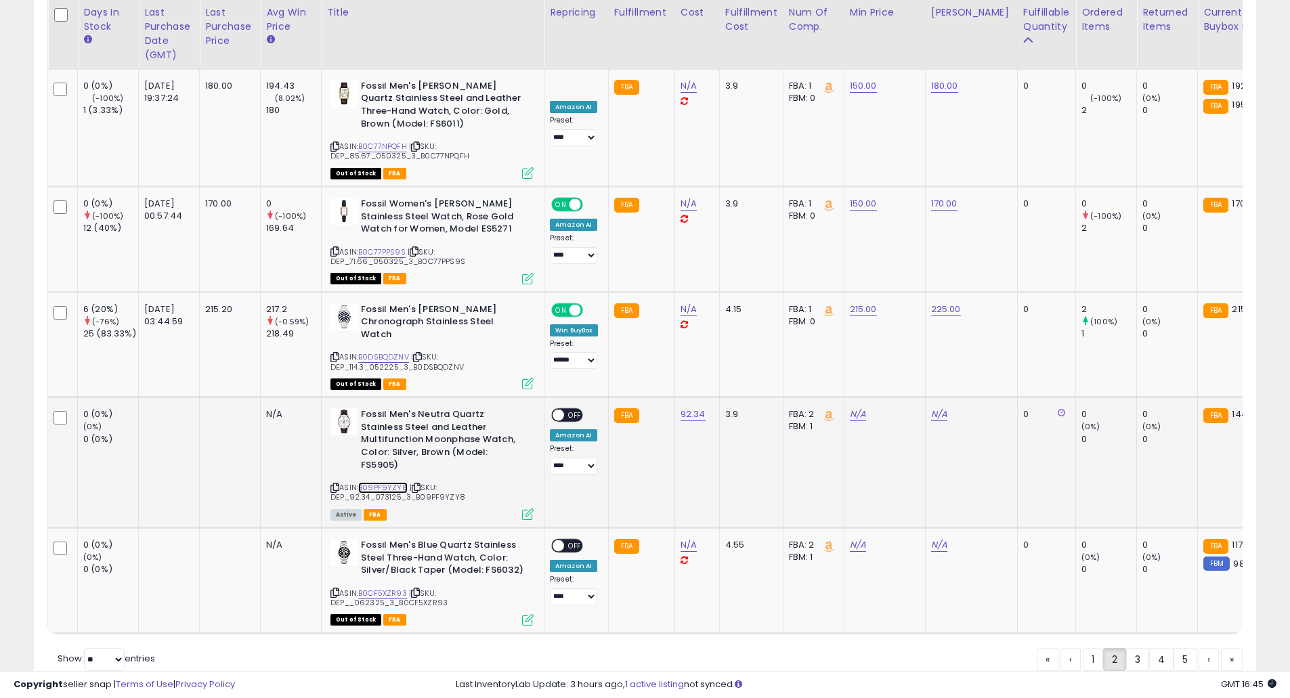
click at [396, 482] on link "B09PF9YZY8" at bounding box center [382, 488] width 49 height 12
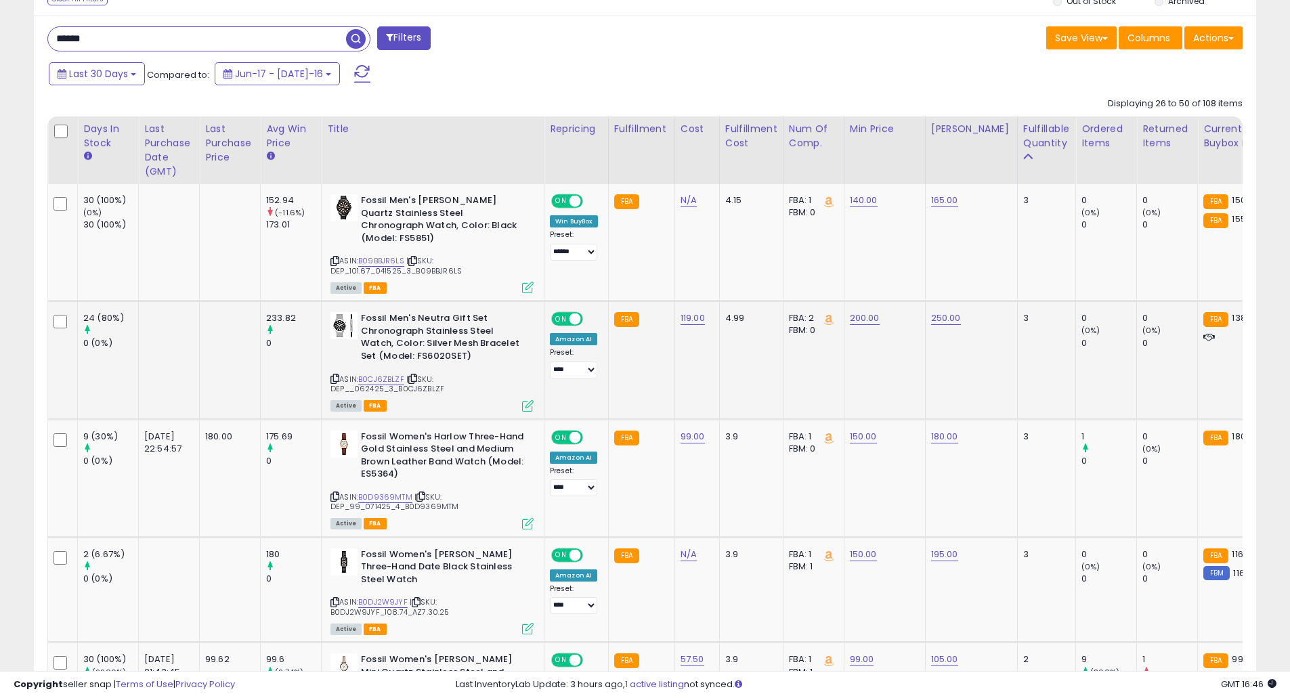
scroll to position [542, 0]
click at [1027, 129] on div "Fulfillable Quantity" at bounding box center [1046, 135] width 47 height 28
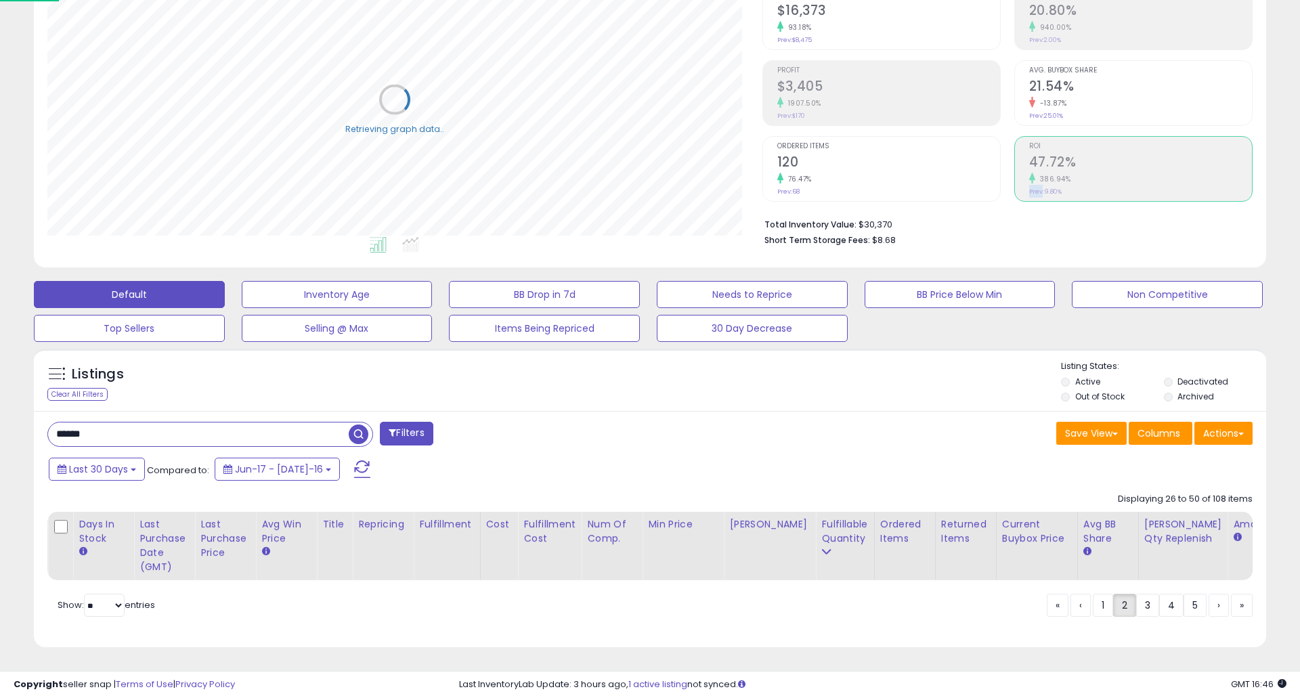
scroll to position [676894, 676457]
click at [1064, 143] on span "ROI" at bounding box center [1140, 146] width 223 height 7
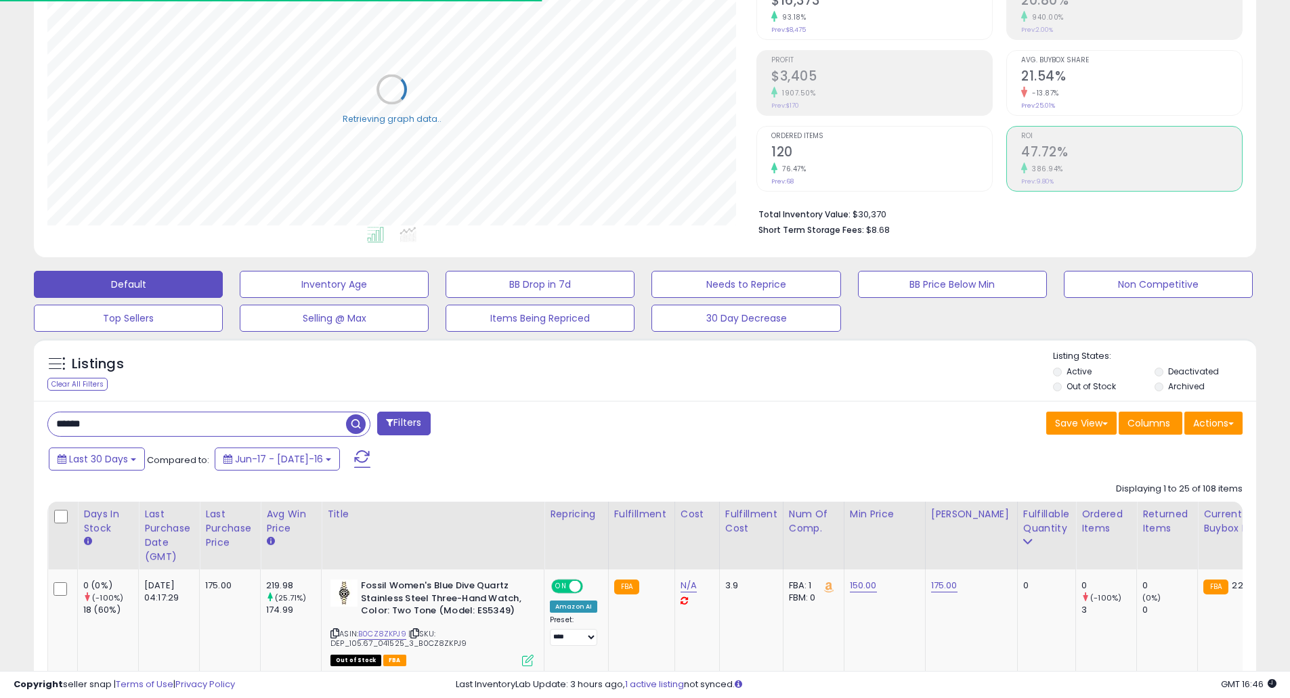
scroll to position [337, 0]
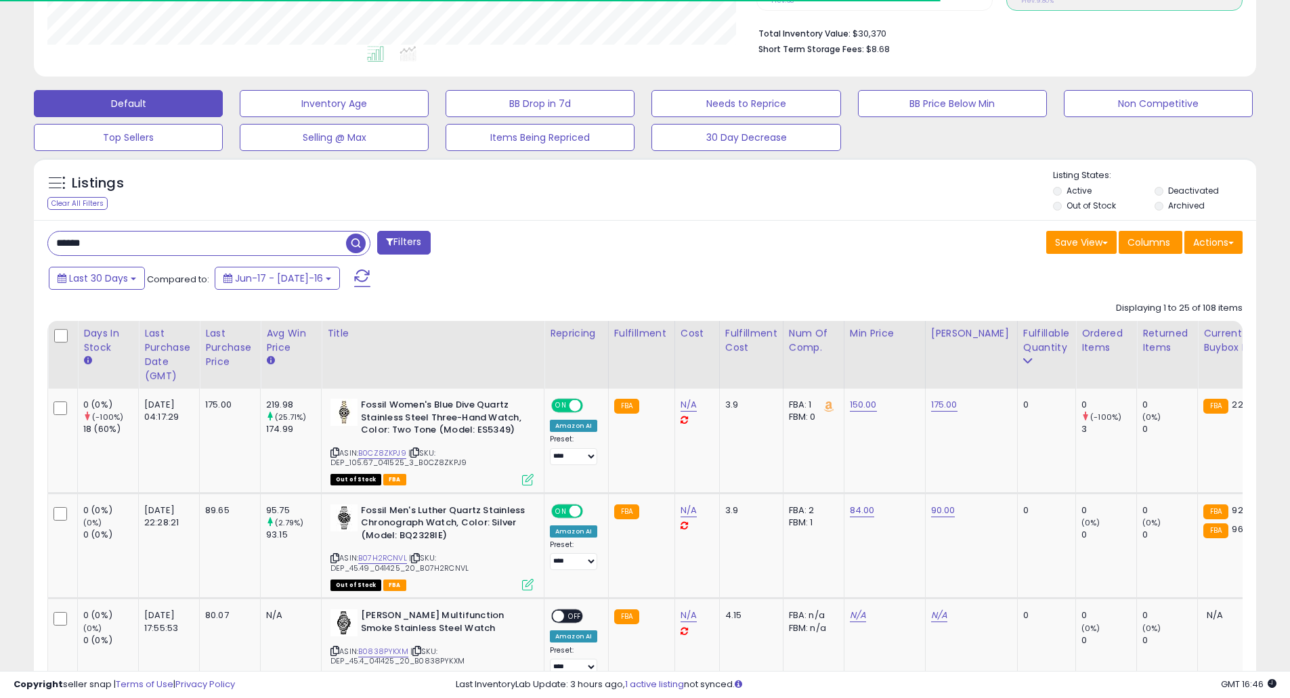
click at [1094, 345] on div "Ordered Items" at bounding box center [1105, 340] width 49 height 28
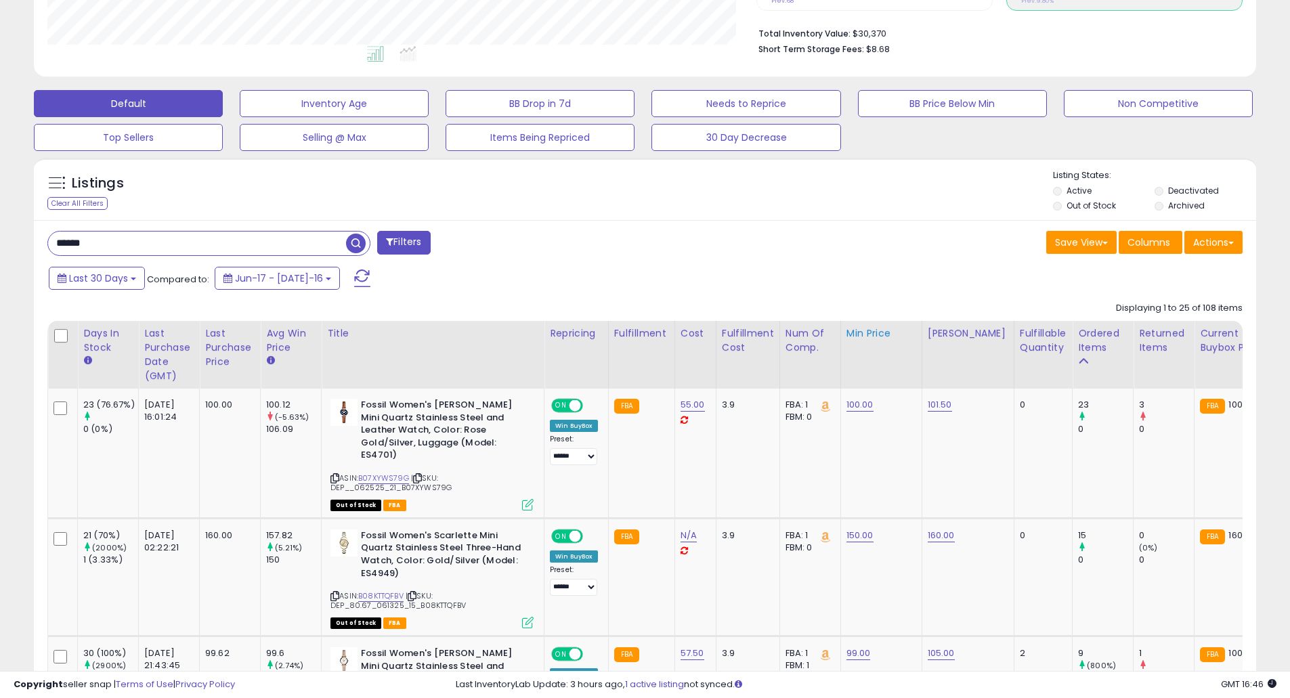
scroll to position [517, 0]
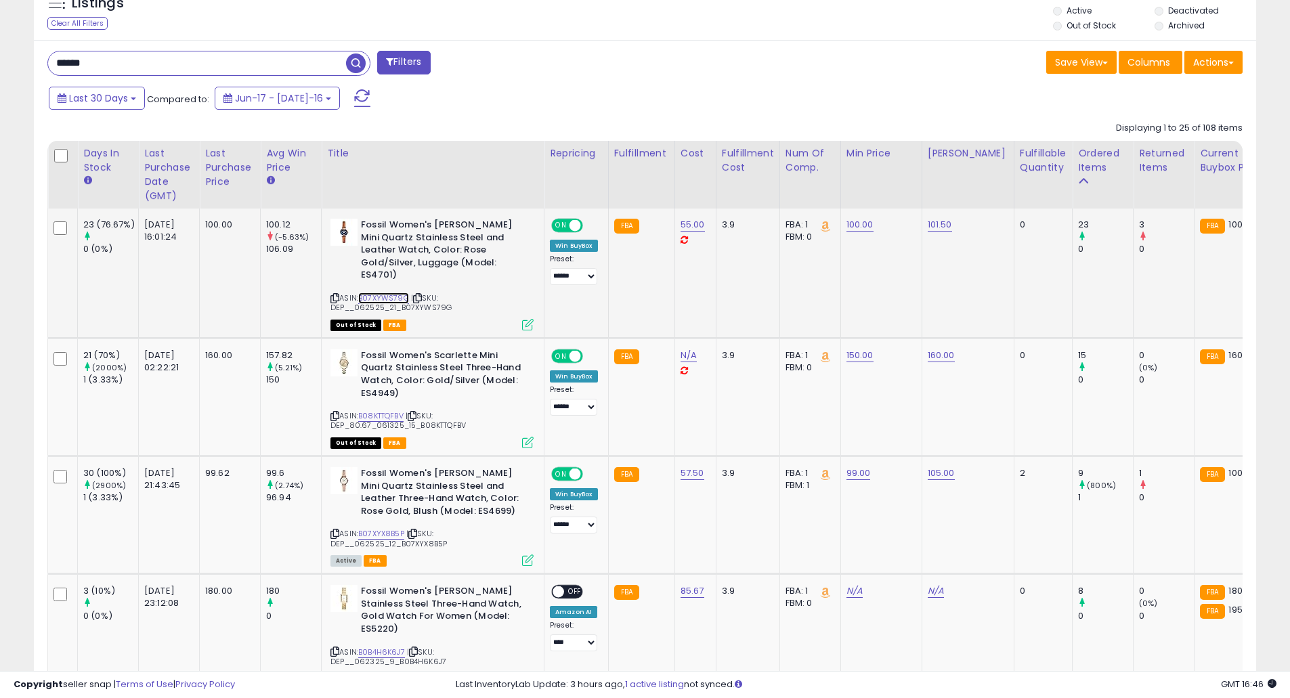
click at [393, 293] on link "B07XYWS79G" at bounding box center [383, 299] width 51 height 12
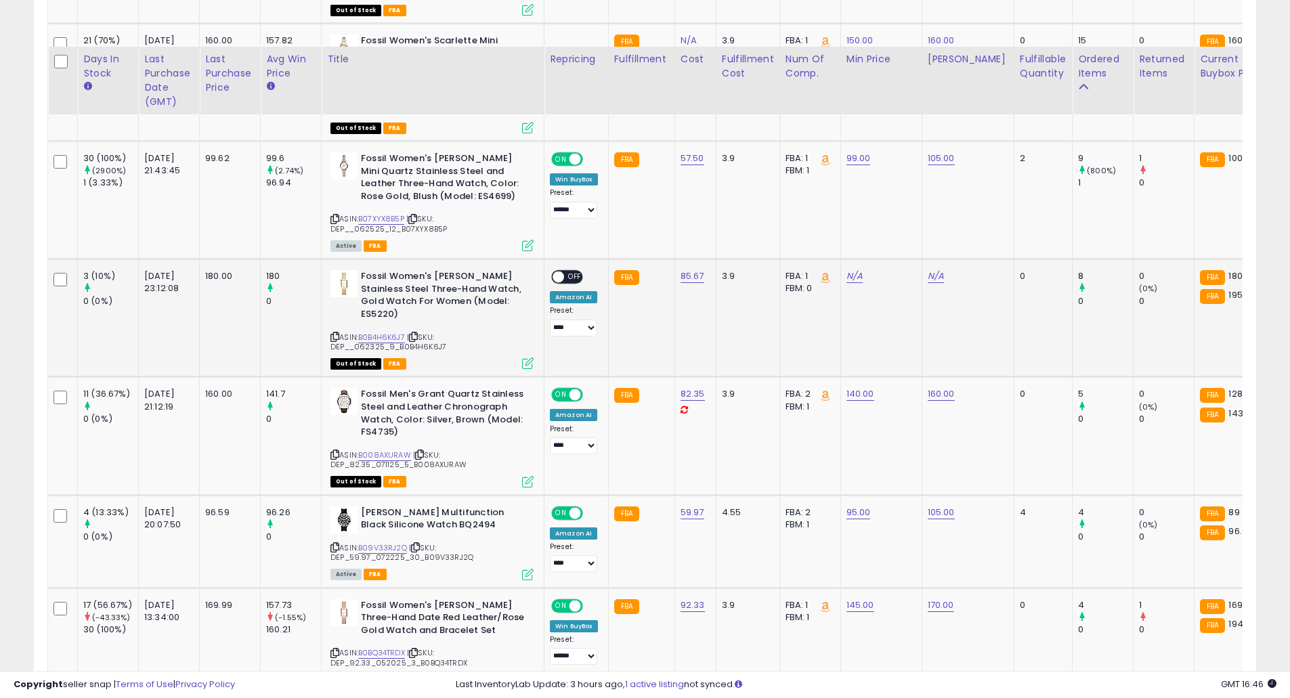
scroll to position [878, 0]
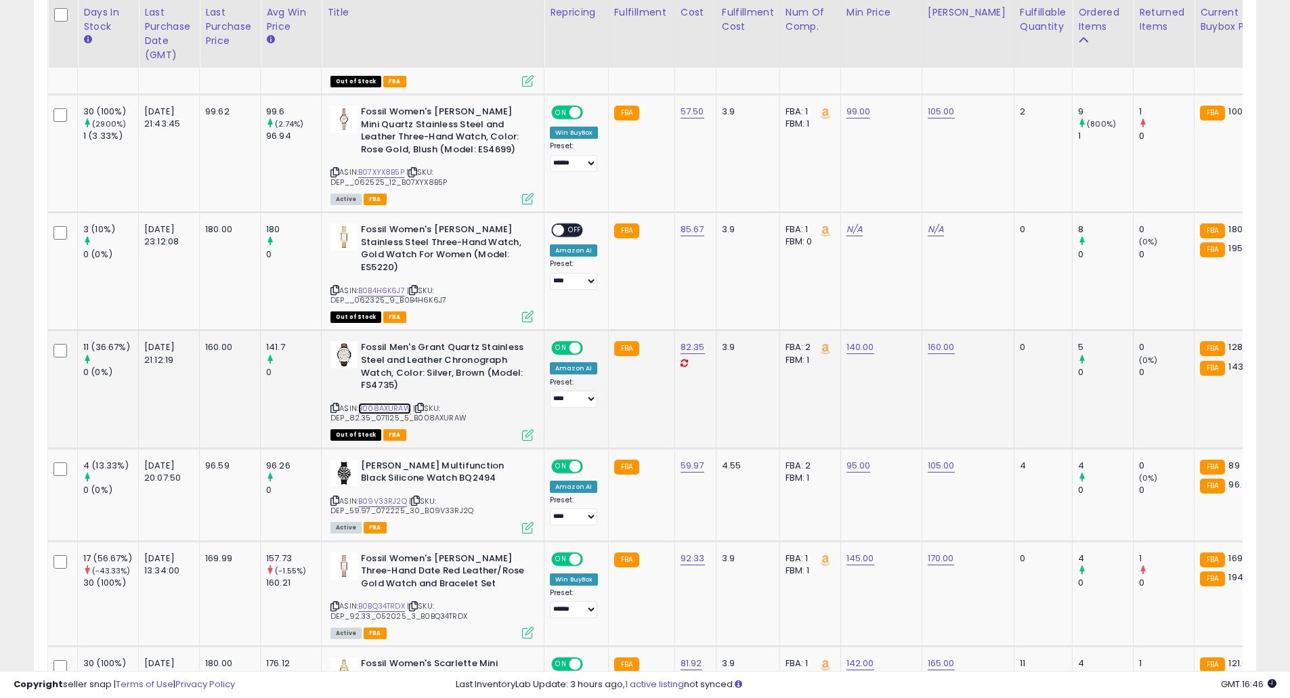
click at [394, 403] on link "B008AXURAW" at bounding box center [384, 409] width 53 height 12
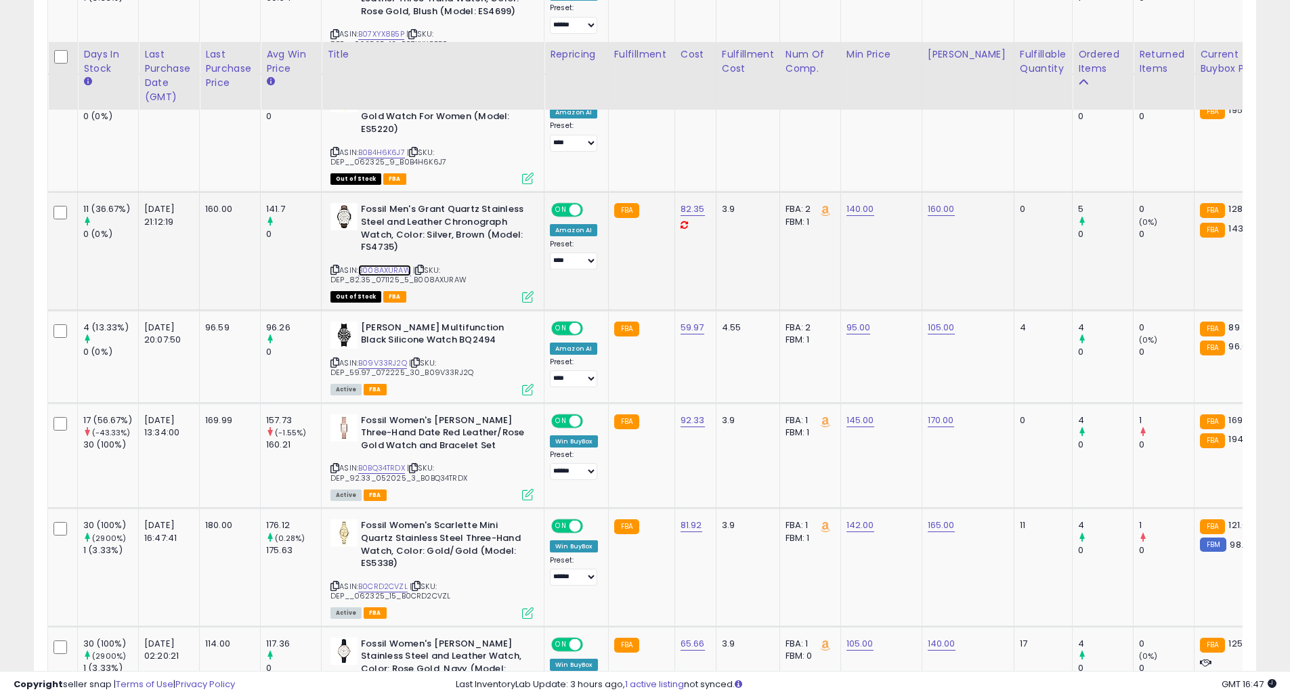
scroll to position [1058, 0]
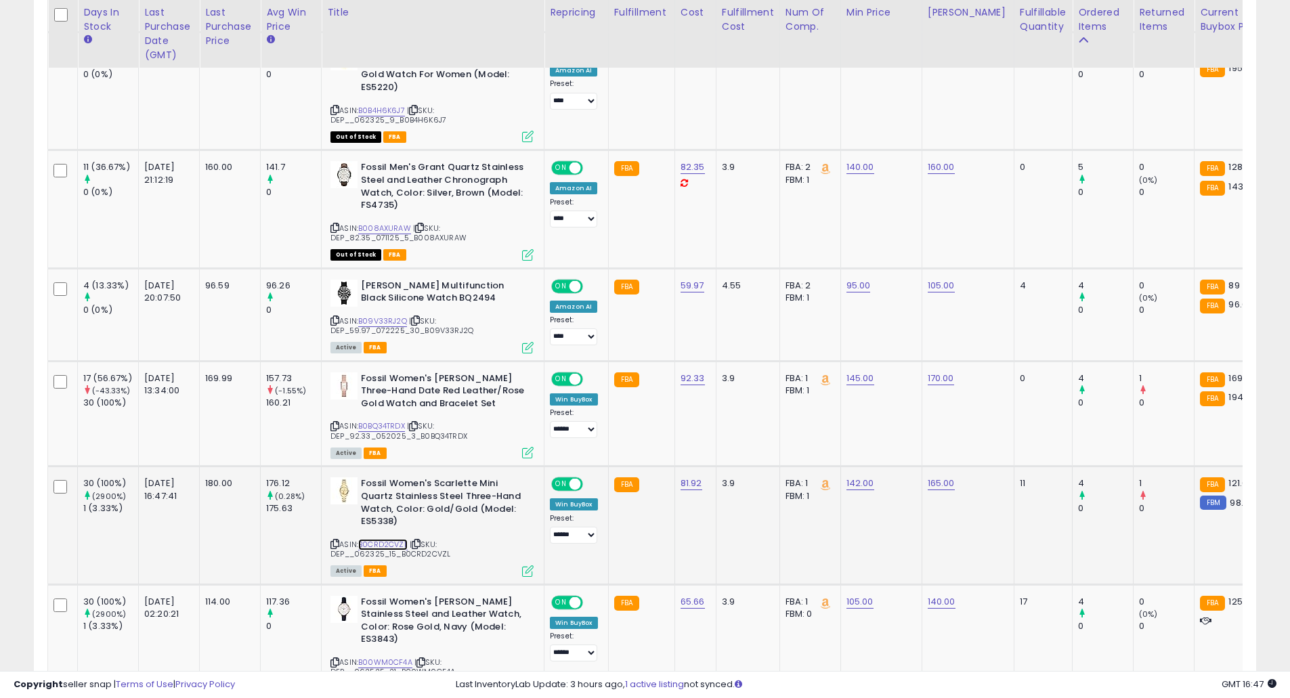
click at [400, 539] on link "B0CRD2CVZL" at bounding box center [382, 545] width 49 height 12
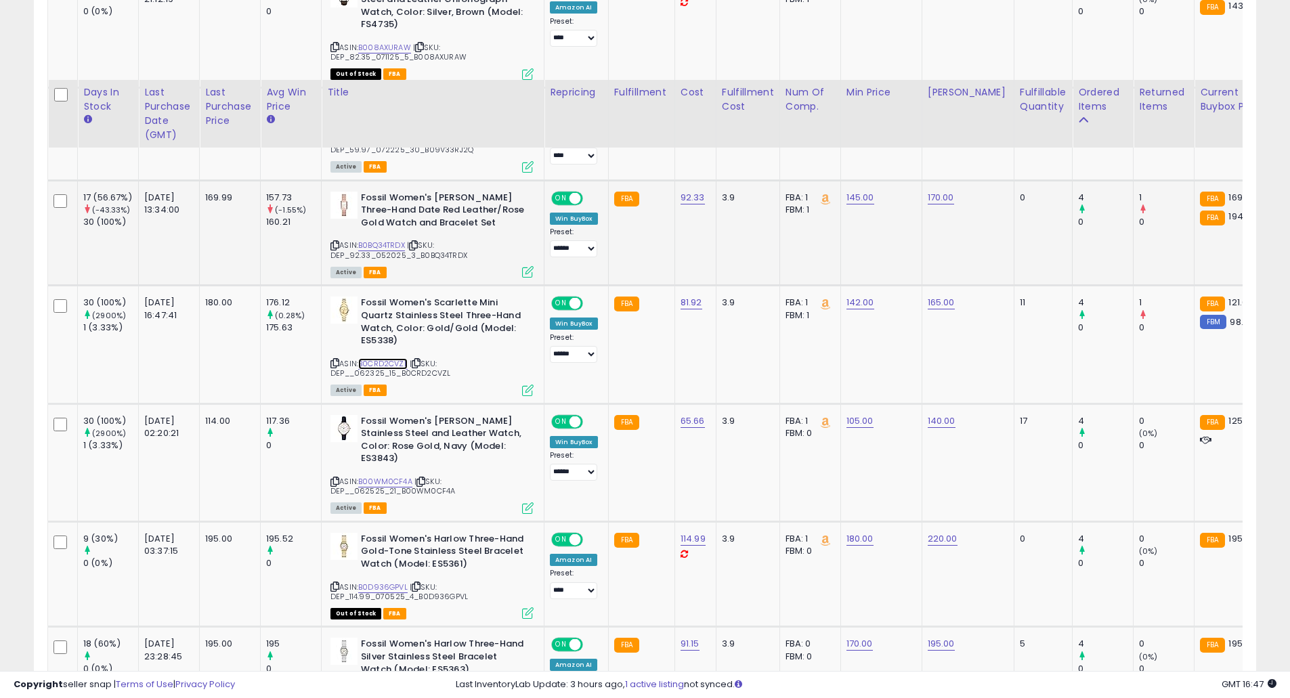
scroll to position [1420, 0]
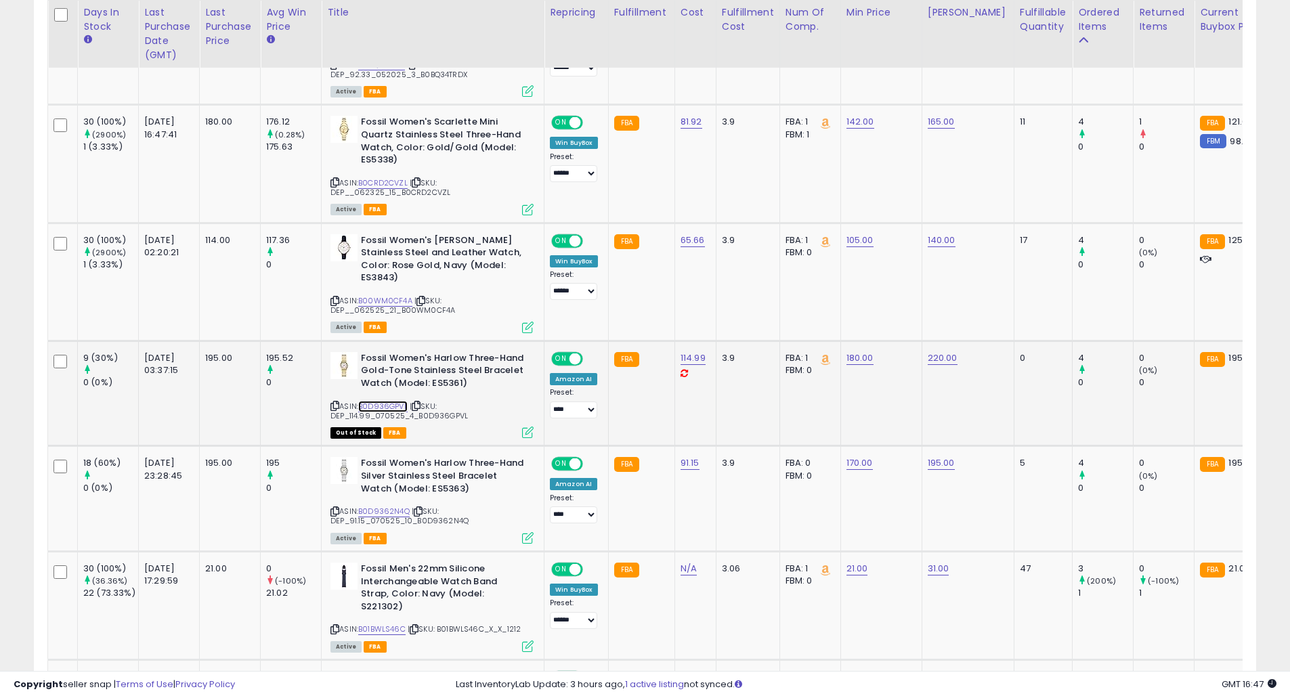
click at [388, 401] on link "B0D936GPVL" at bounding box center [382, 407] width 49 height 12
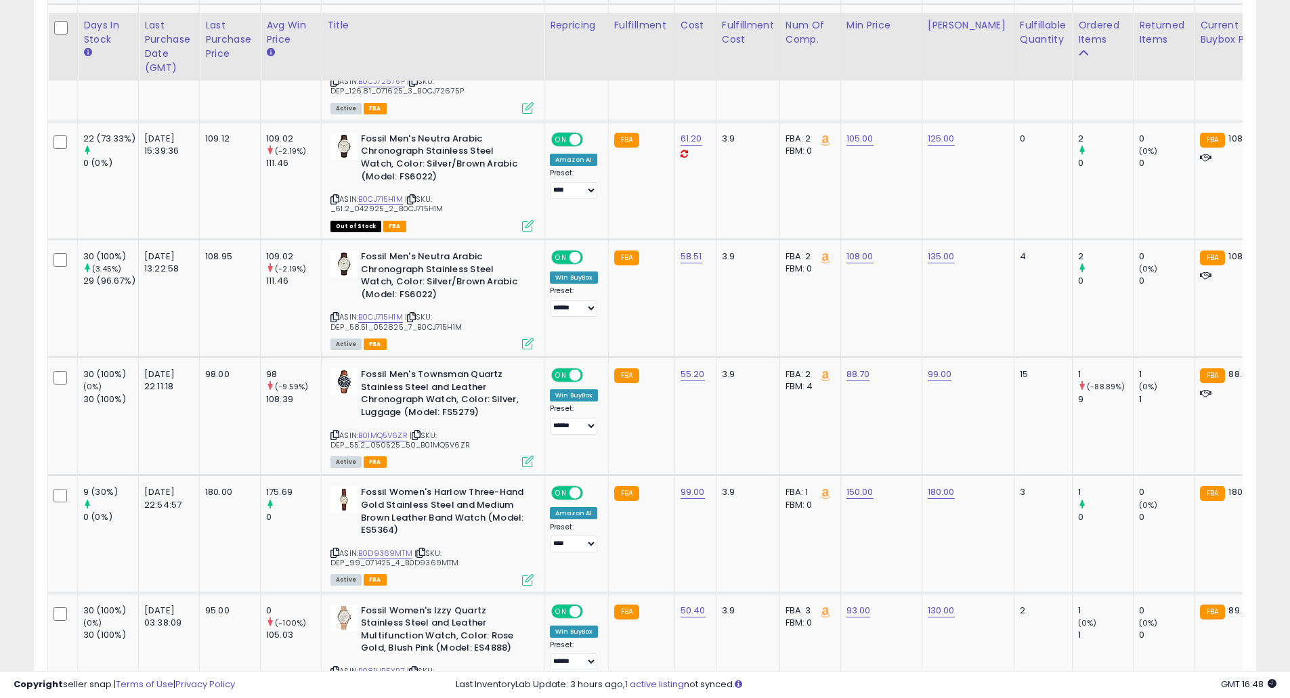
scroll to position [2957, 0]
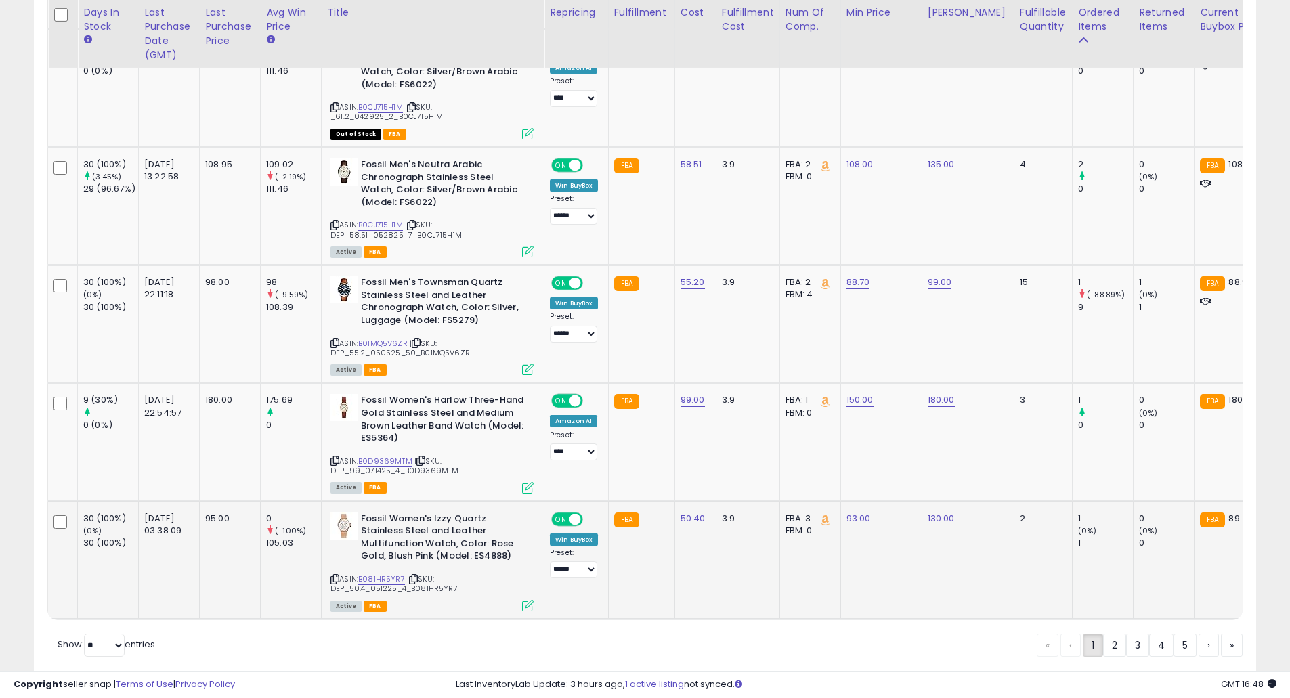
click at [385, 521] on div "ASIN: B081HR5YR7 | SKU: DEP_50.4_051225_4_B081HR5YR7 Active FBA" at bounding box center [431, 562] width 203 height 98
click at [380, 574] on link "B081HR5YR7" at bounding box center [381, 580] width 47 height 12
click at [1149, 634] on link "2" at bounding box center [1161, 645] width 24 height 23
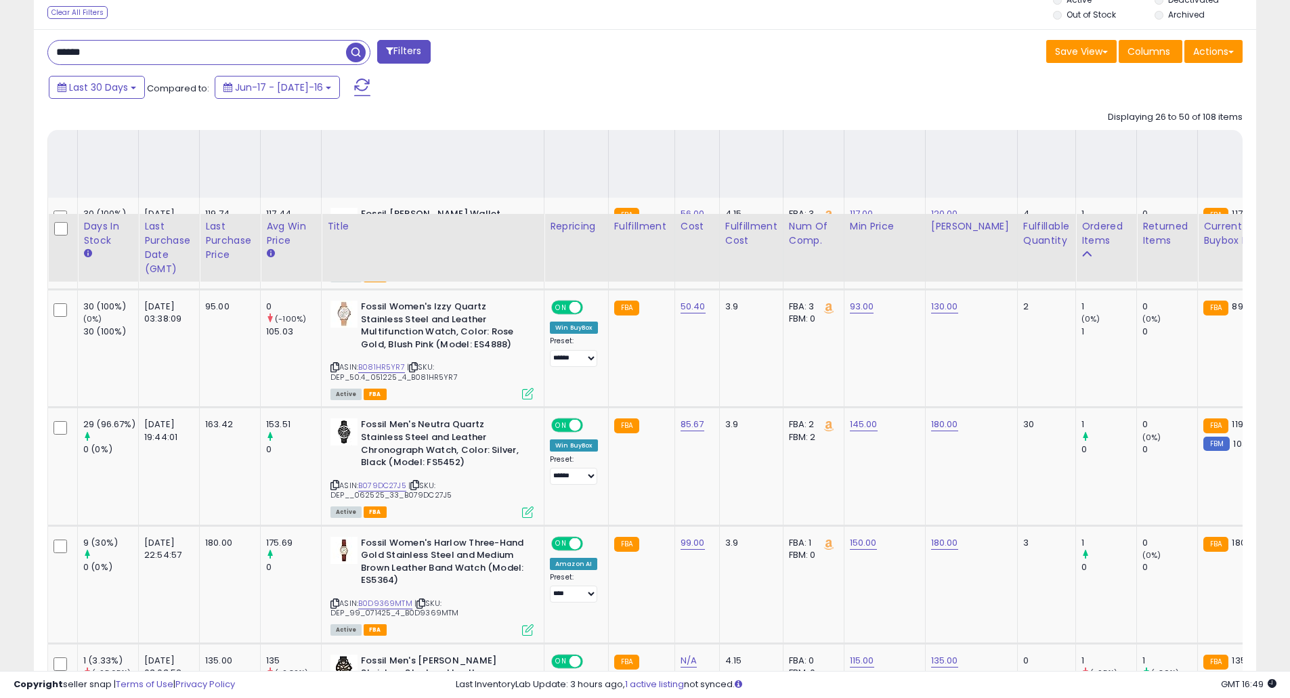
scroll to position [752, 0]
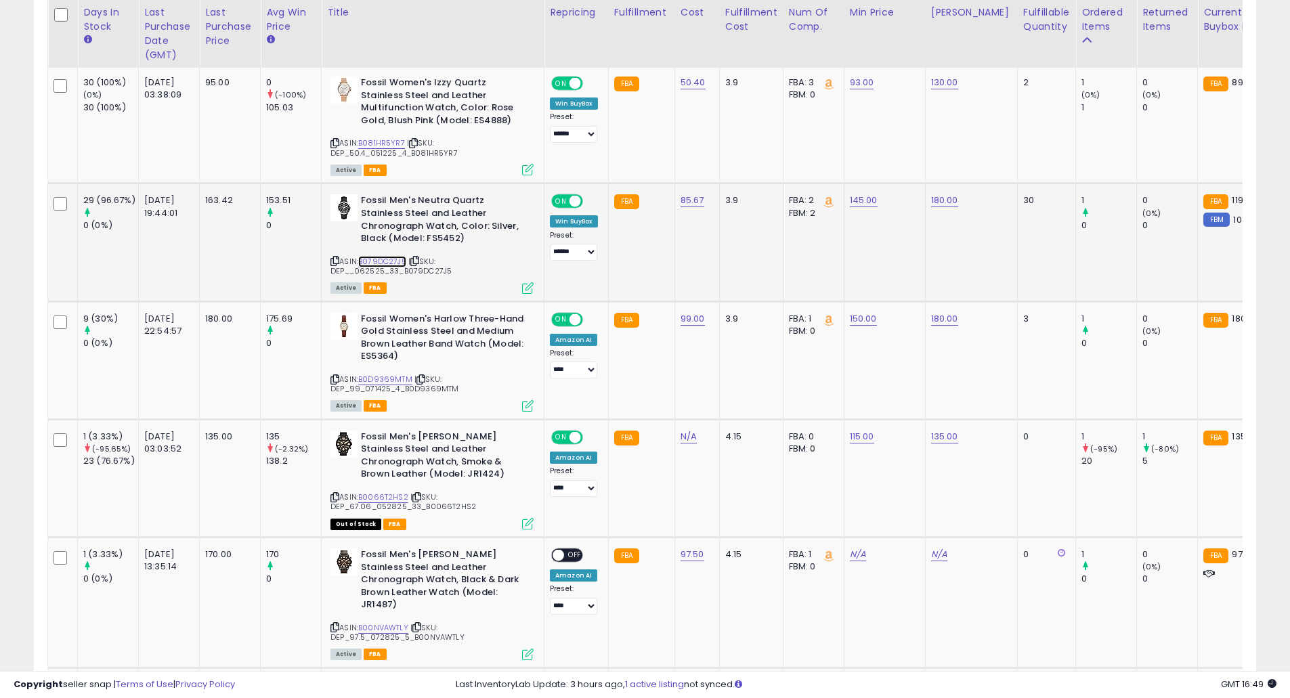
click at [368, 257] on link "B079DC27J5" at bounding box center [382, 262] width 48 height 12
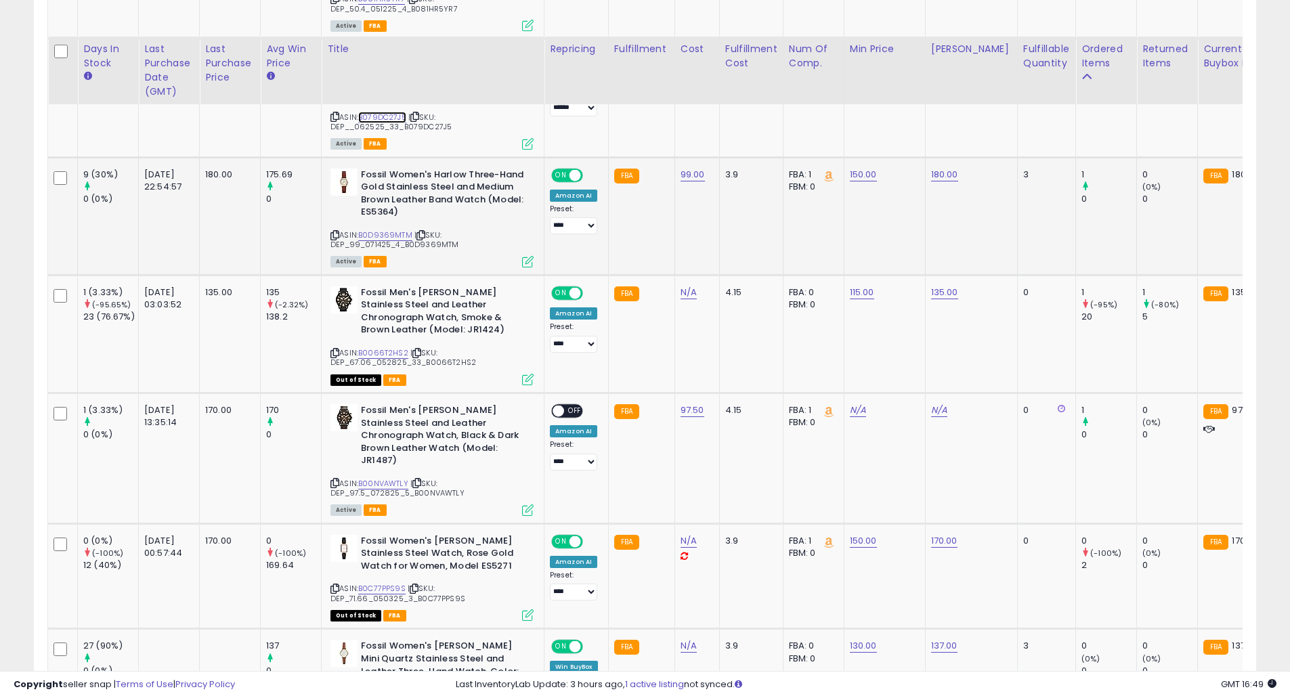
scroll to position [932, 0]
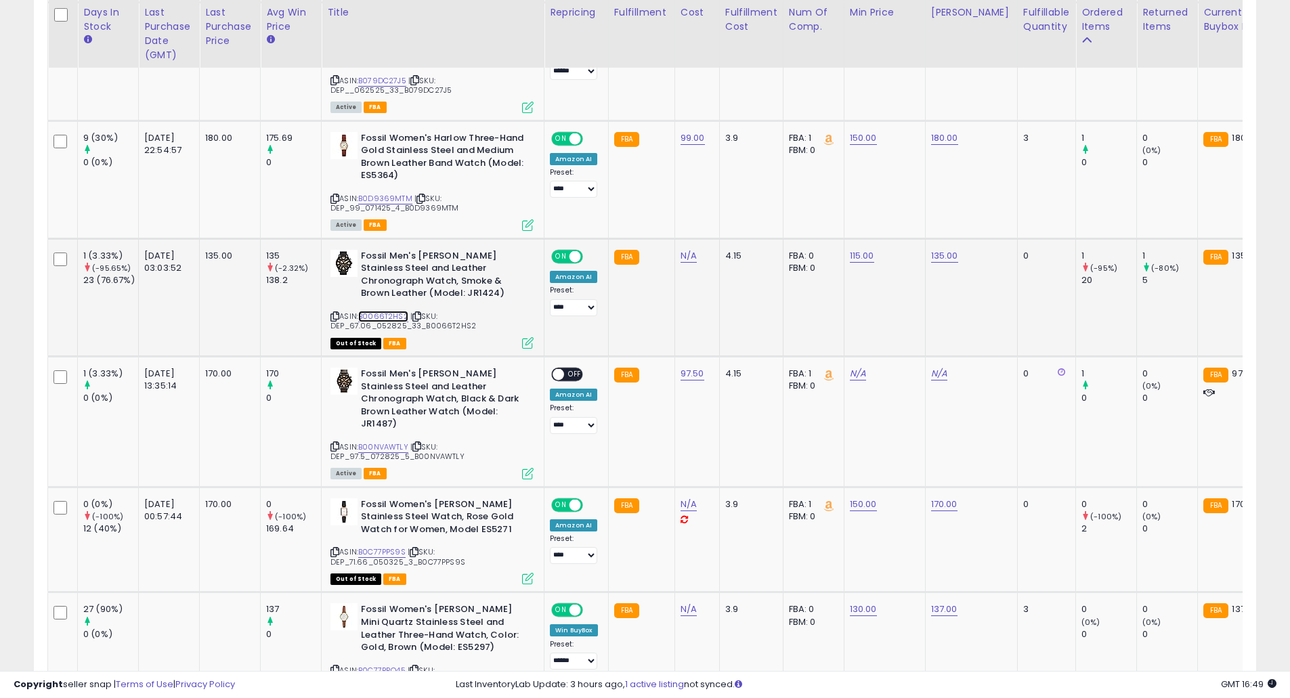
click at [404, 318] on link "B0066T2HS2" at bounding box center [383, 317] width 50 height 12
click at [370, 442] on link "B00NVAWTLY" at bounding box center [383, 448] width 50 height 12
click at [389, 314] on link "B0066T2HS2" at bounding box center [383, 317] width 50 height 12
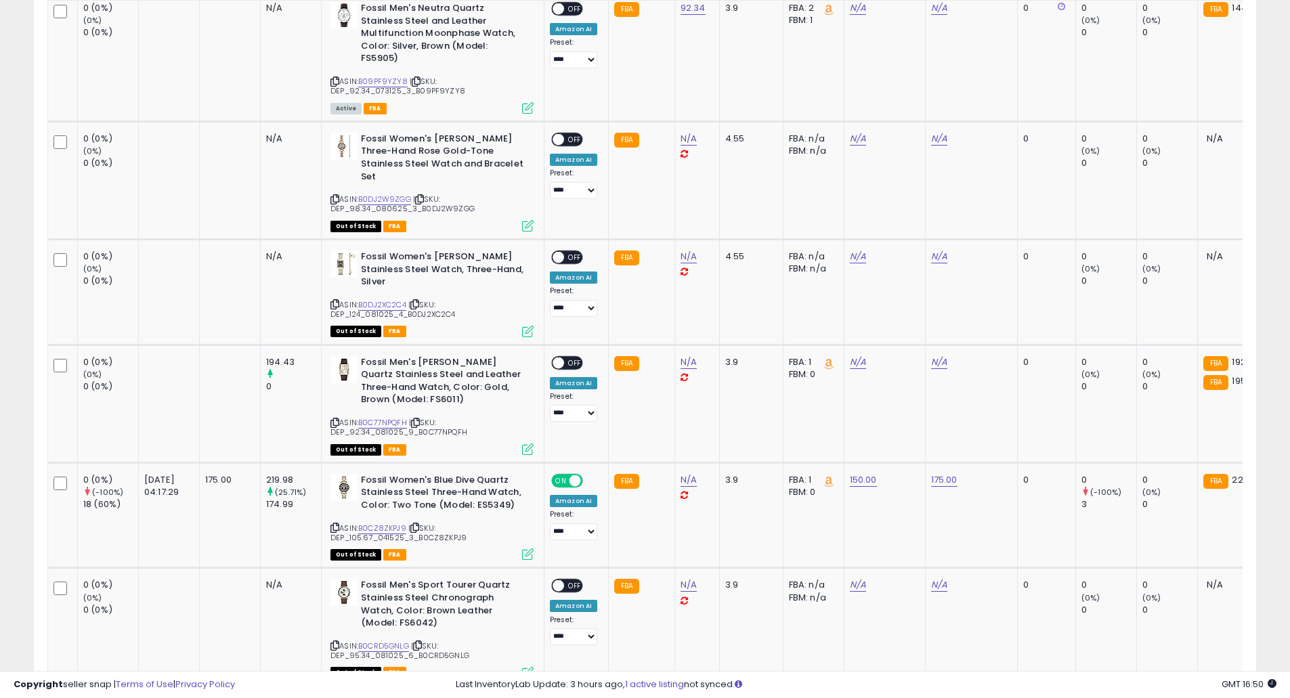
scroll to position [2377, 0]
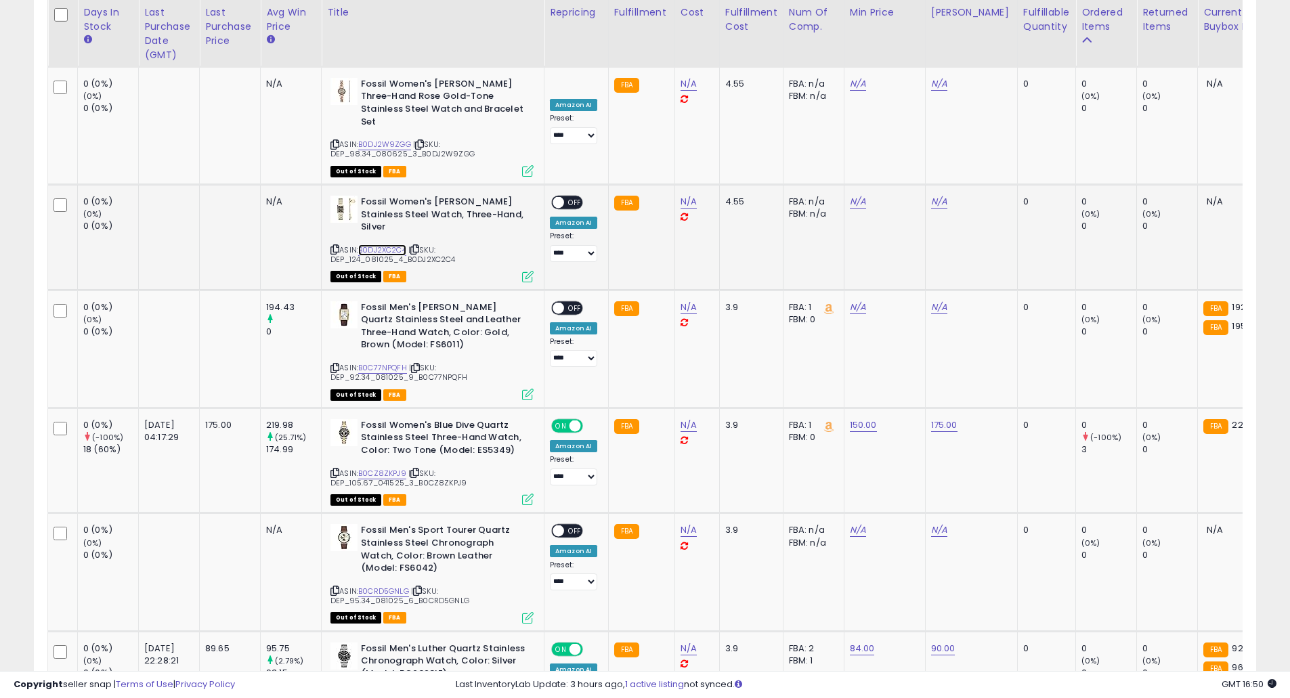
click at [387, 244] on link "B0DJ2XC2C4" at bounding box center [382, 250] width 48 height 12
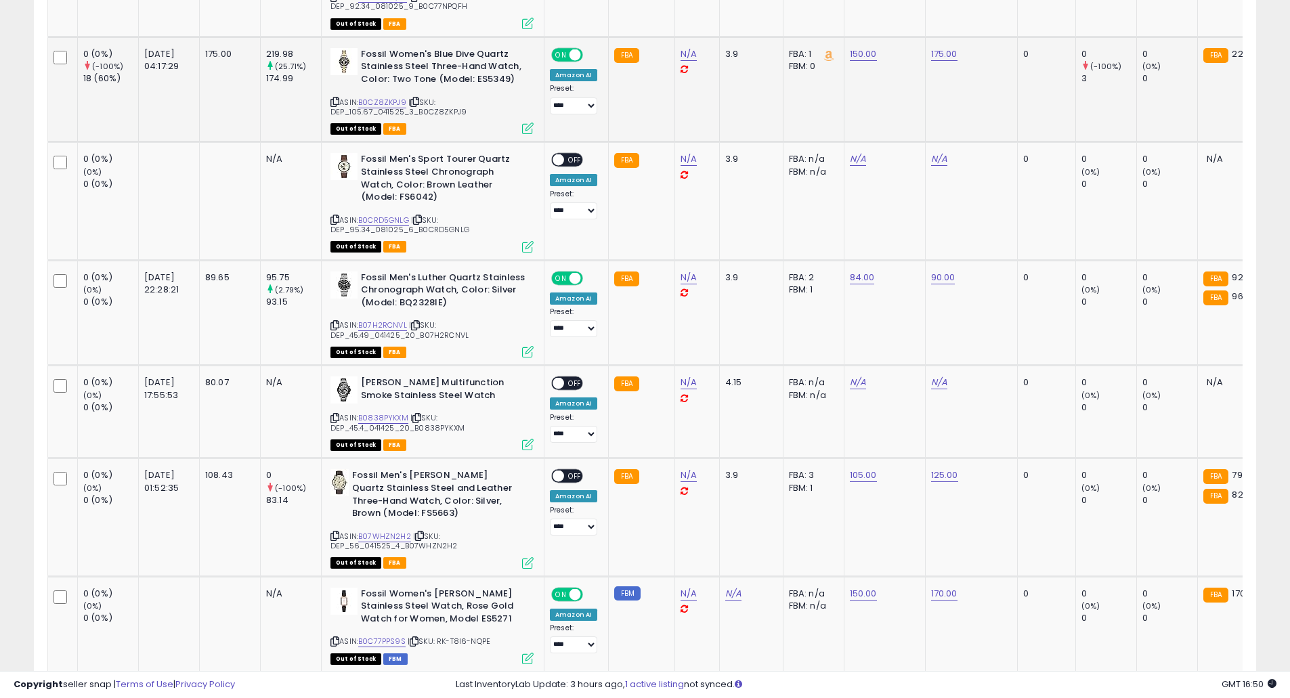
scroll to position [2919, 0]
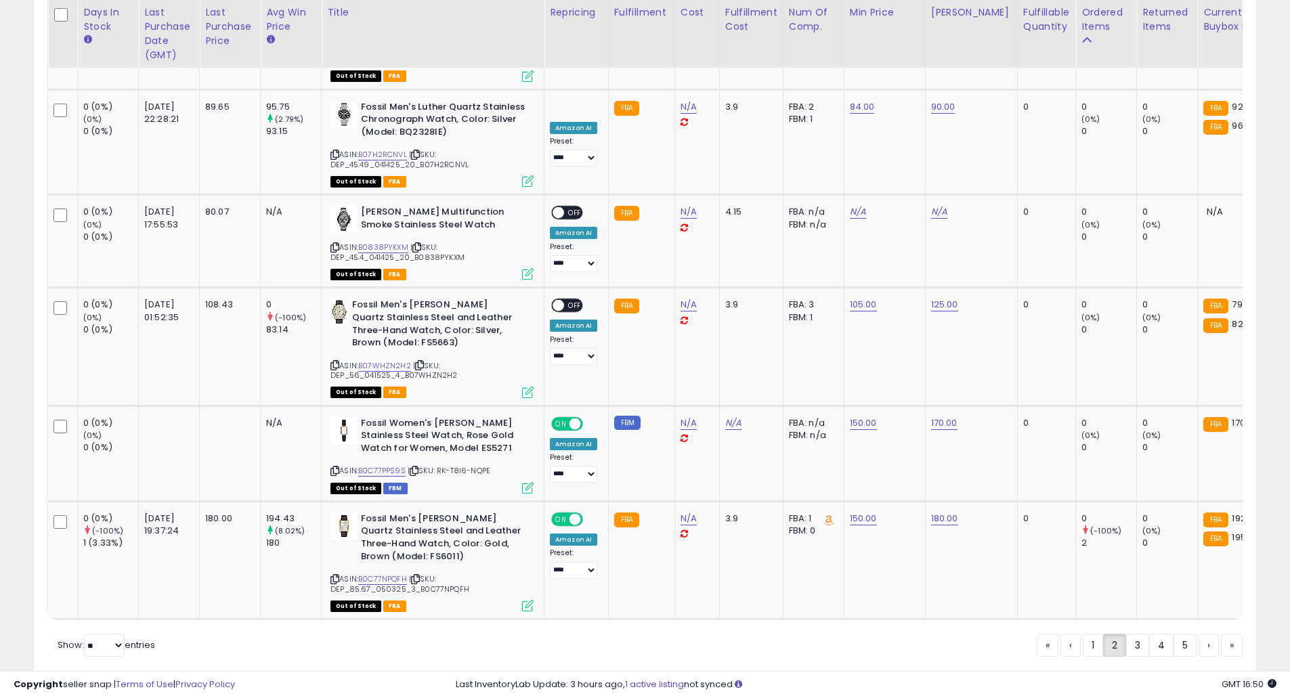
drag, startPoint x: 1094, startPoint y: 612, endPoint x: 884, endPoint y: 463, distance: 258.0
click at [1126, 634] on link "1" at bounding box center [1137, 645] width 23 height 23
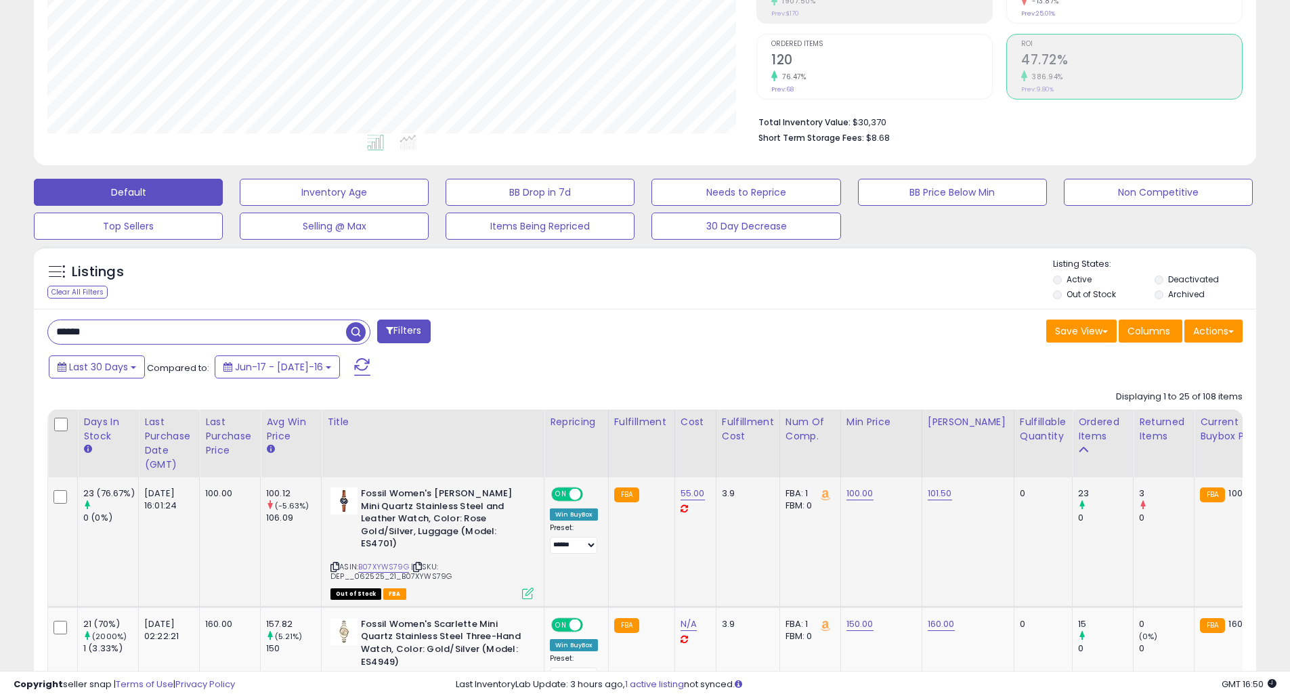
scroll to position [429, 0]
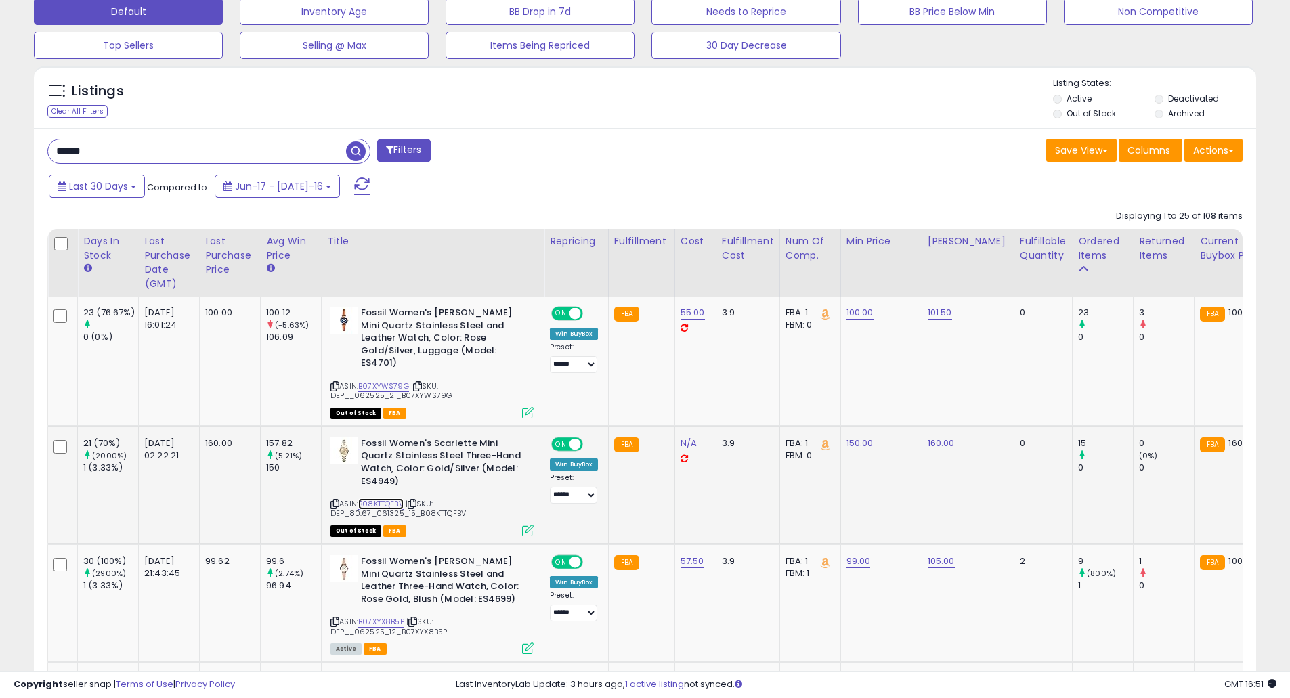
click at [393, 498] on link "B08KTTQFBV" at bounding box center [380, 504] width 45 height 12
